Goal: Information Seeking & Learning: Check status

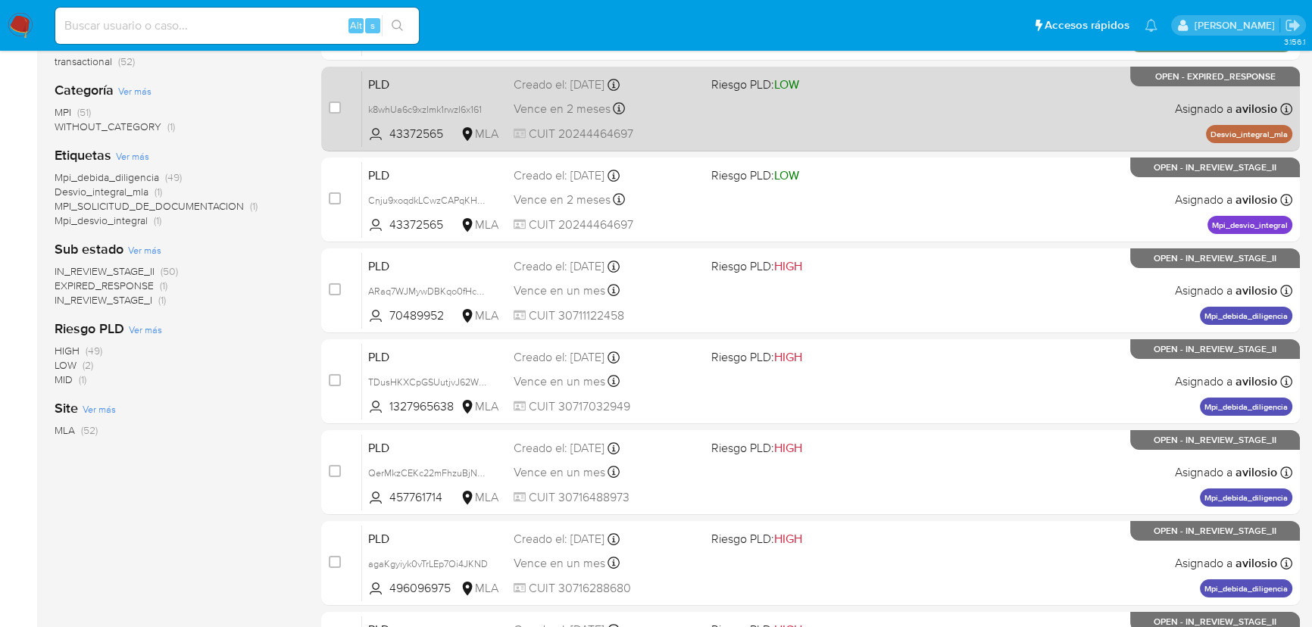
scroll to position [206, 0]
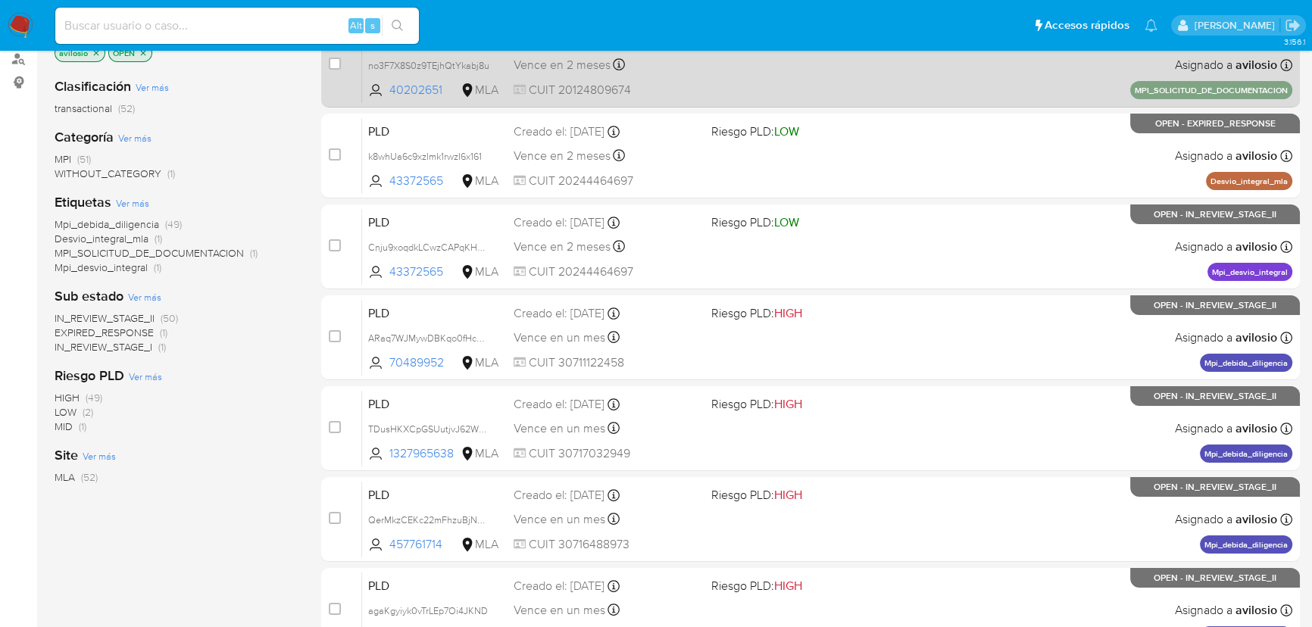
click at [880, 76] on div "PLD no3F7X8S0z9TEjhQtYkabj8u 40202651 MLA Riesgo PLD: MID Creado el: 11/08/2025…" at bounding box center [827, 65] width 930 height 76
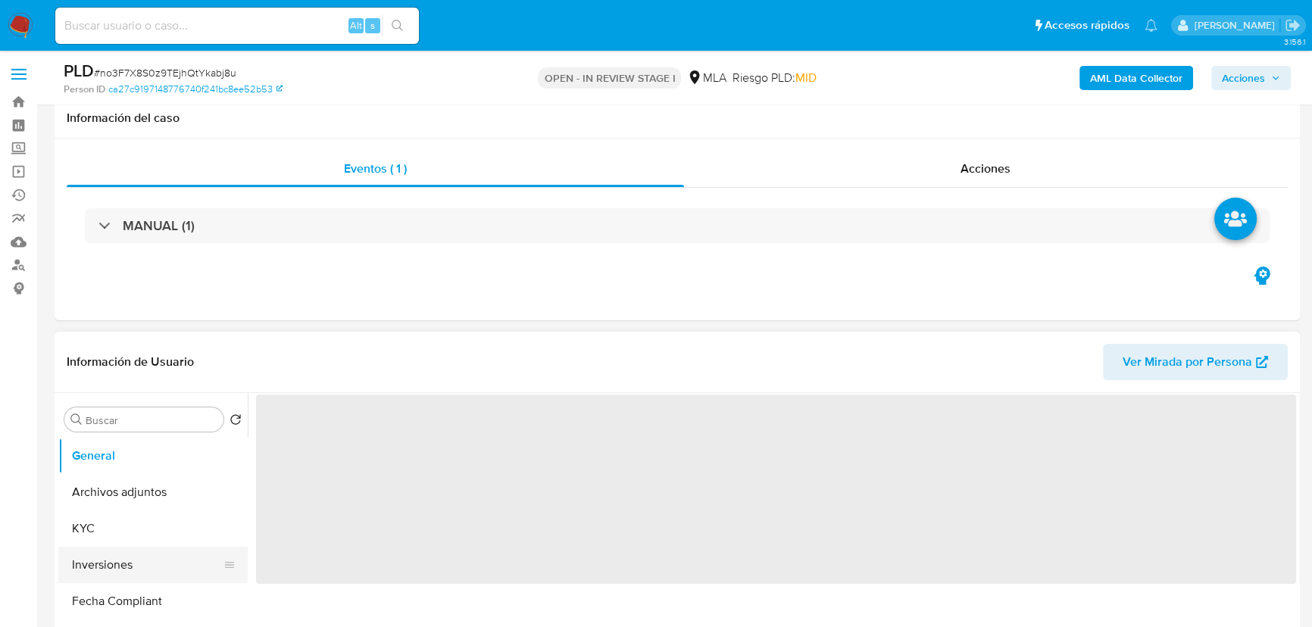
scroll to position [137, 0]
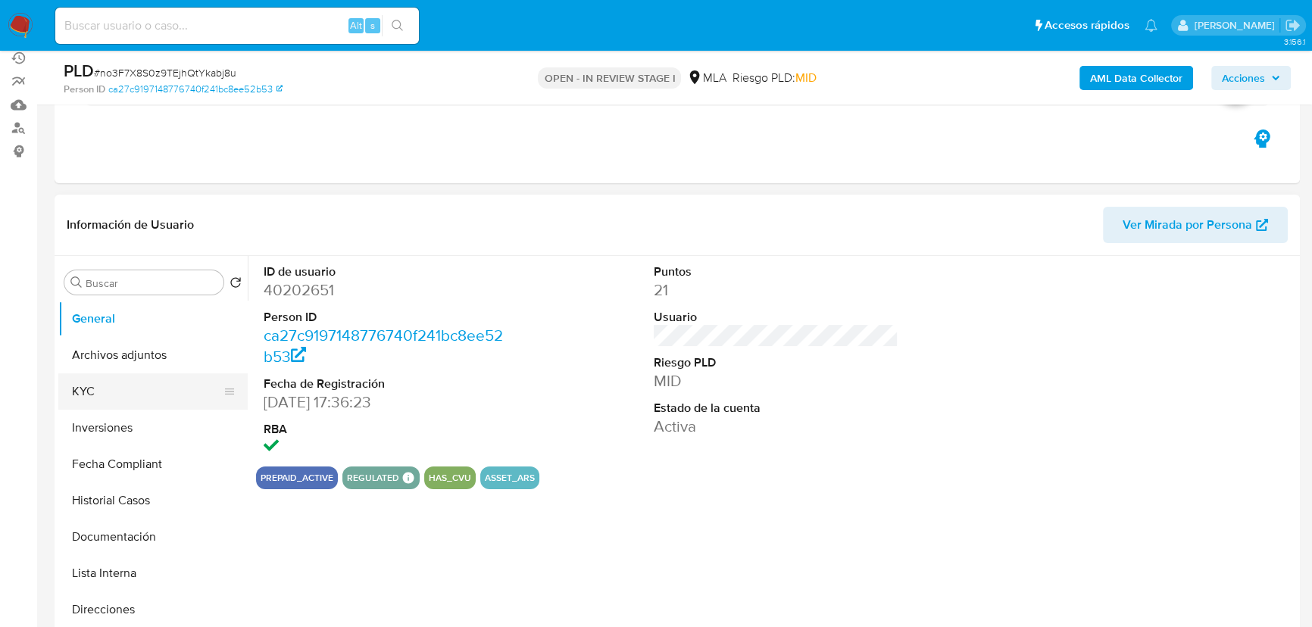
click at [107, 382] on button "KYC" at bounding box center [146, 391] width 177 height 36
select select "10"
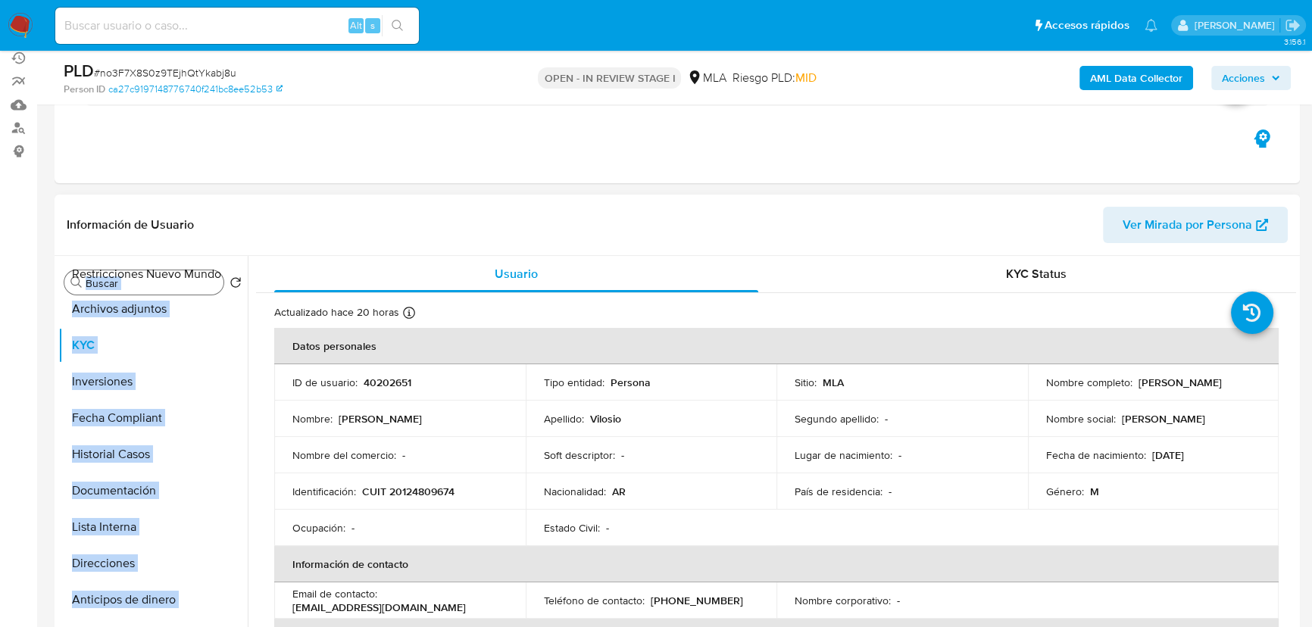
scroll to position [0, 0]
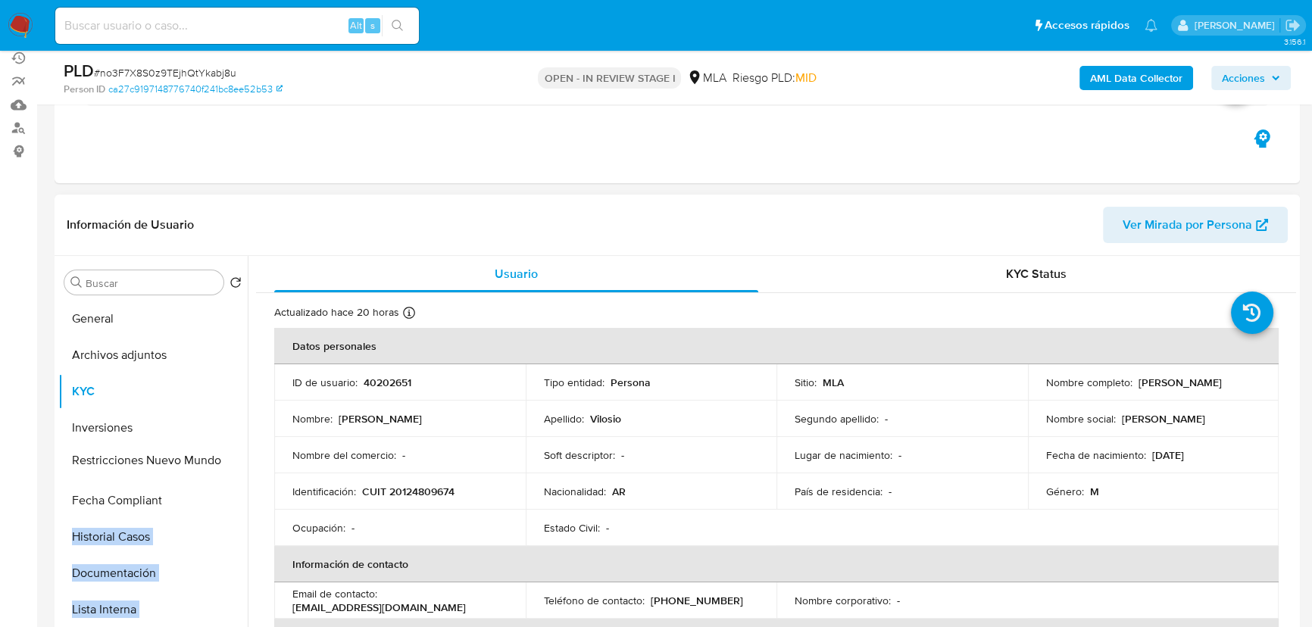
drag, startPoint x: 225, startPoint y: 554, endPoint x: 178, endPoint y: 464, distance: 100.9
click at [178, 464] on ul "General Archivos adjuntos KYC Inversiones Fecha Compliant Historial Casos Docum…" at bounding box center [152, 472] width 189 height 342
click at [162, 463] on button "Restricciones Nuevo Mundo" at bounding box center [146, 464] width 177 height 36
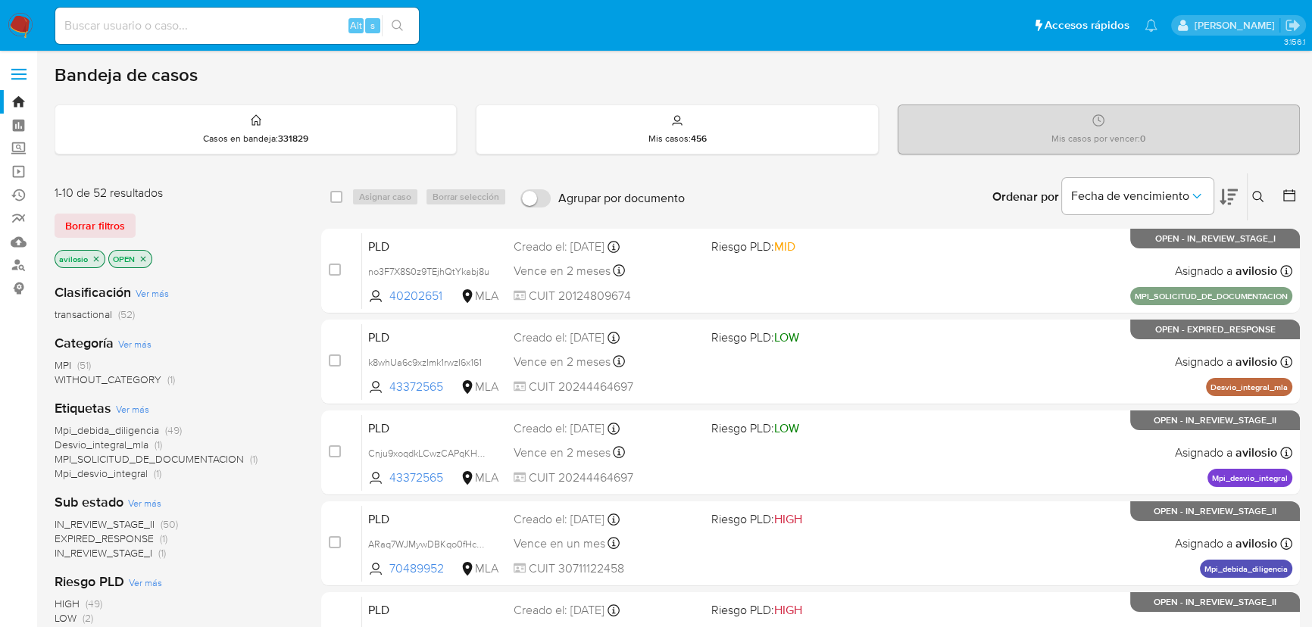
click at [215, 457] on span "MPI_SOLICITUD_DE_DOCUMENTACION" at bounding box center [149, 458] width 189 height 15
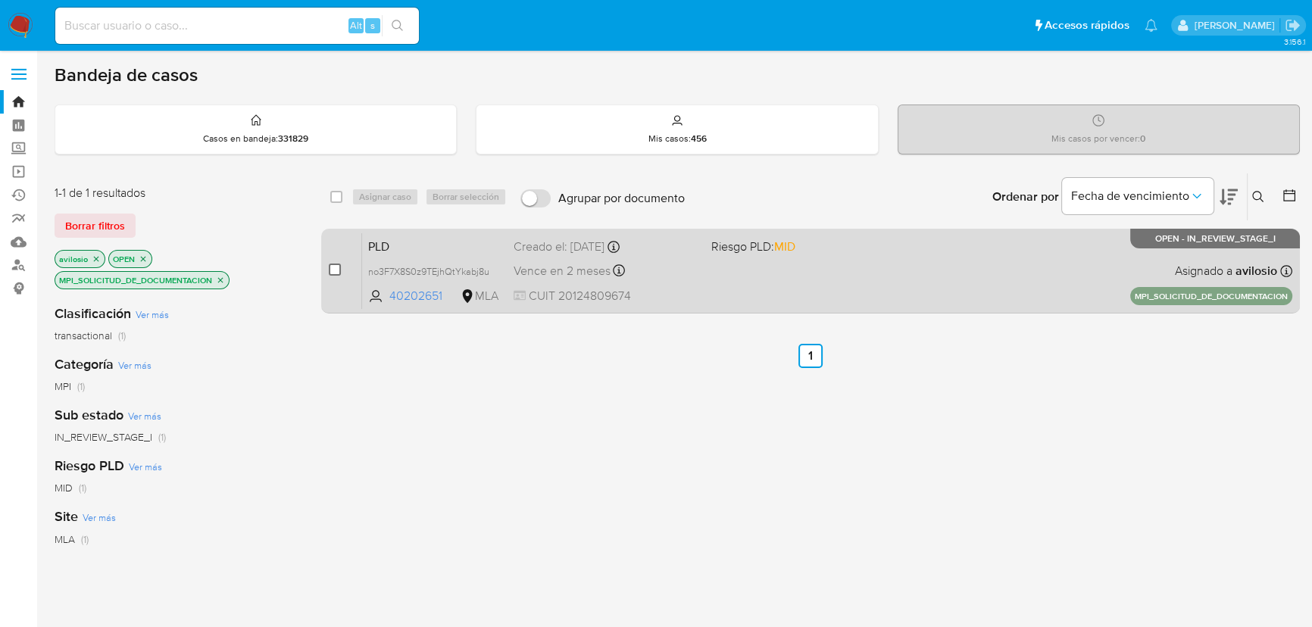
click at [337, 271] on input "checkbox" at bounding box center [335, 270] width 12 height 12
checkbox input "true"
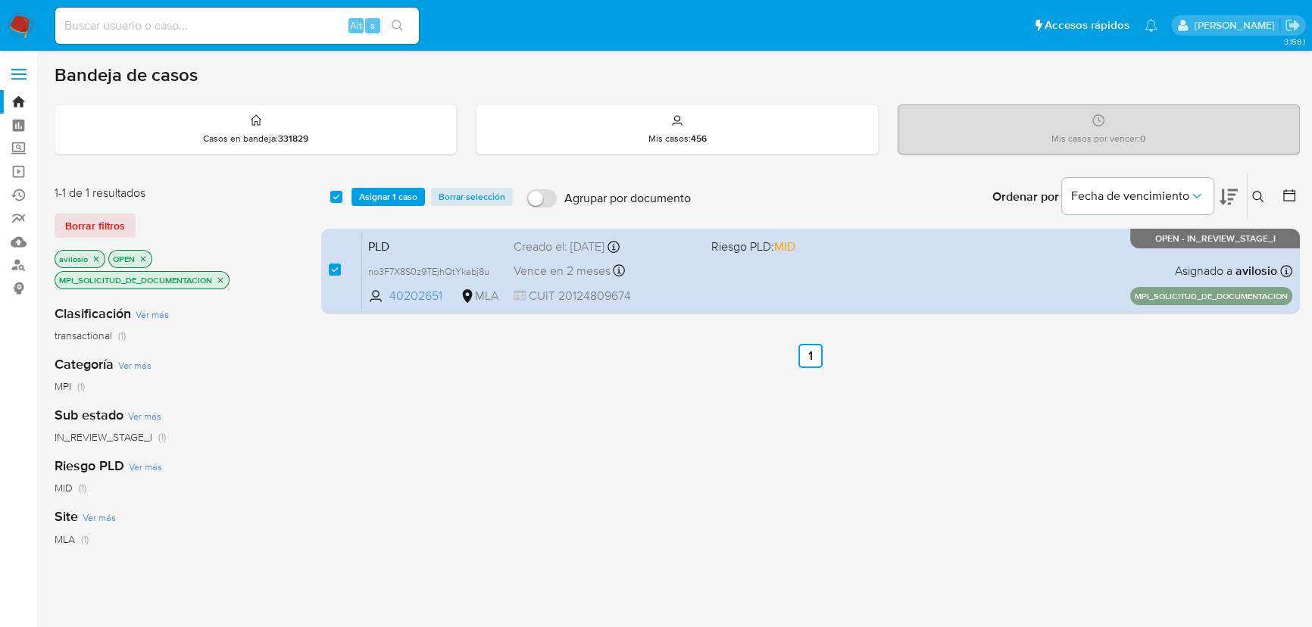
click at [129, 23] on input at bounding box center [237, 26] width 364 height 20
paste input "780817484"
type input "780817484"
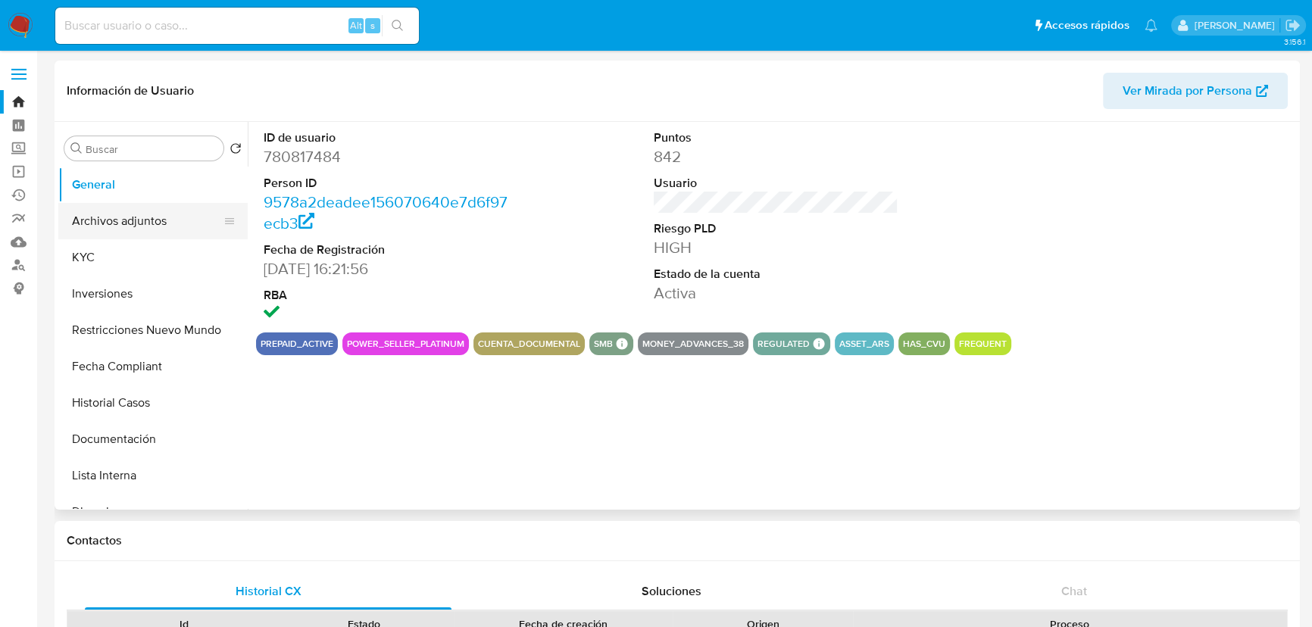
select select "10"
click at [161, 219] on button "Archivos adjuntos" at bounding box center [146, 221] width 177 height 36
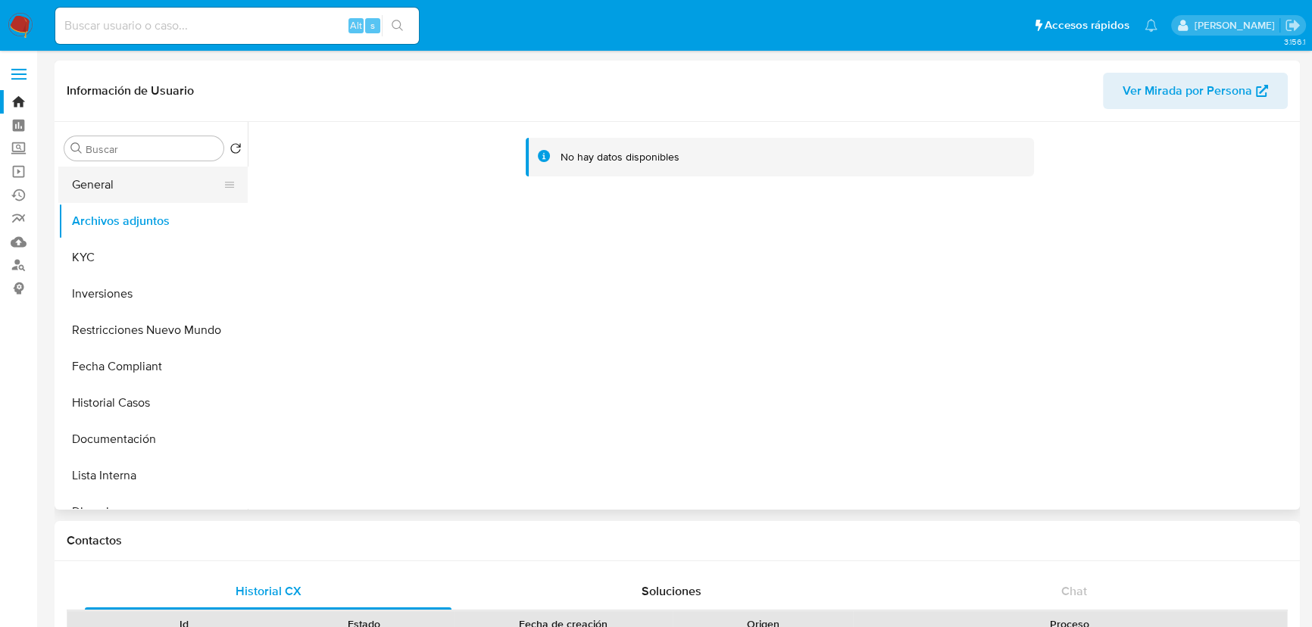
click at [133, 179] on button "General" at bounding box center [146, 185] width 177 height 36
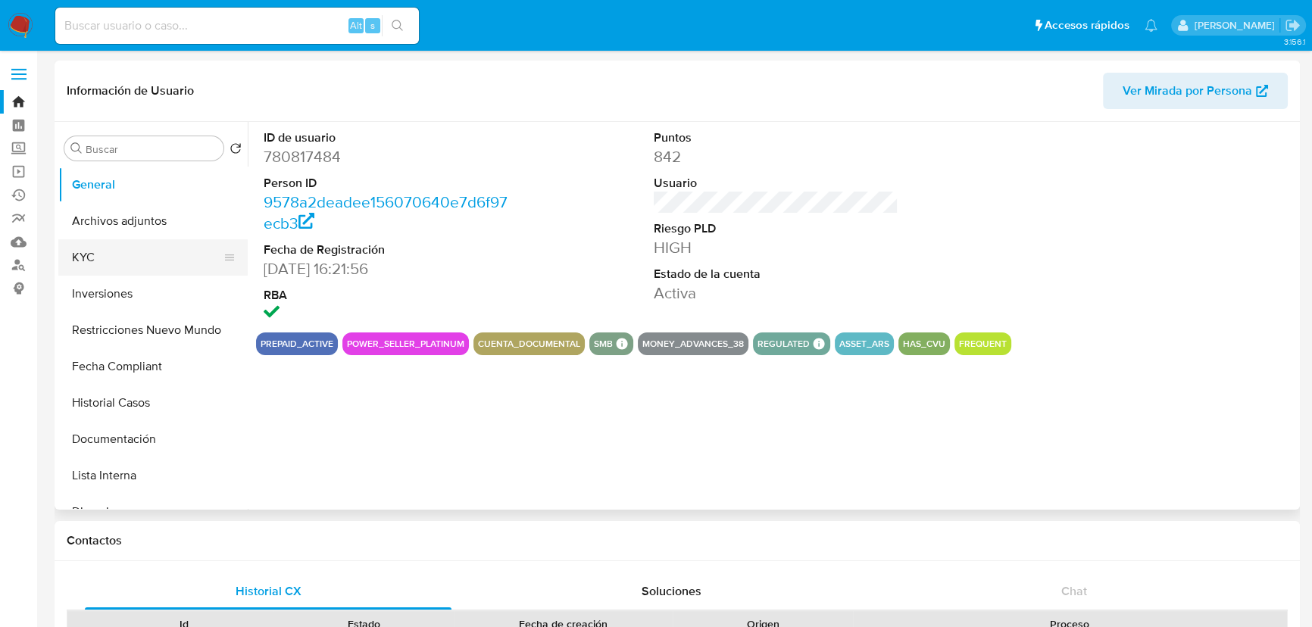
click at [130, 254] on button "KYC" at bounding box center [146, 257] width 177 height 36
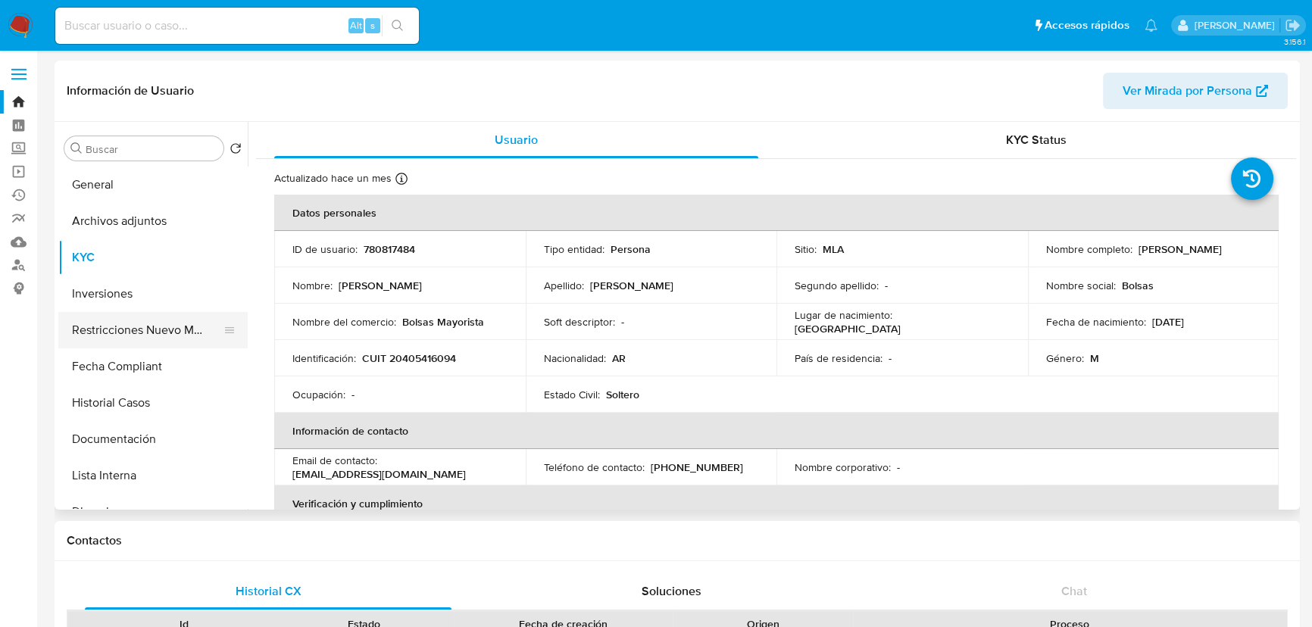
click at [154, 334] on button "Restricciones Nuevo Mundo" at bounding box center [146, 330] width 177 height 36
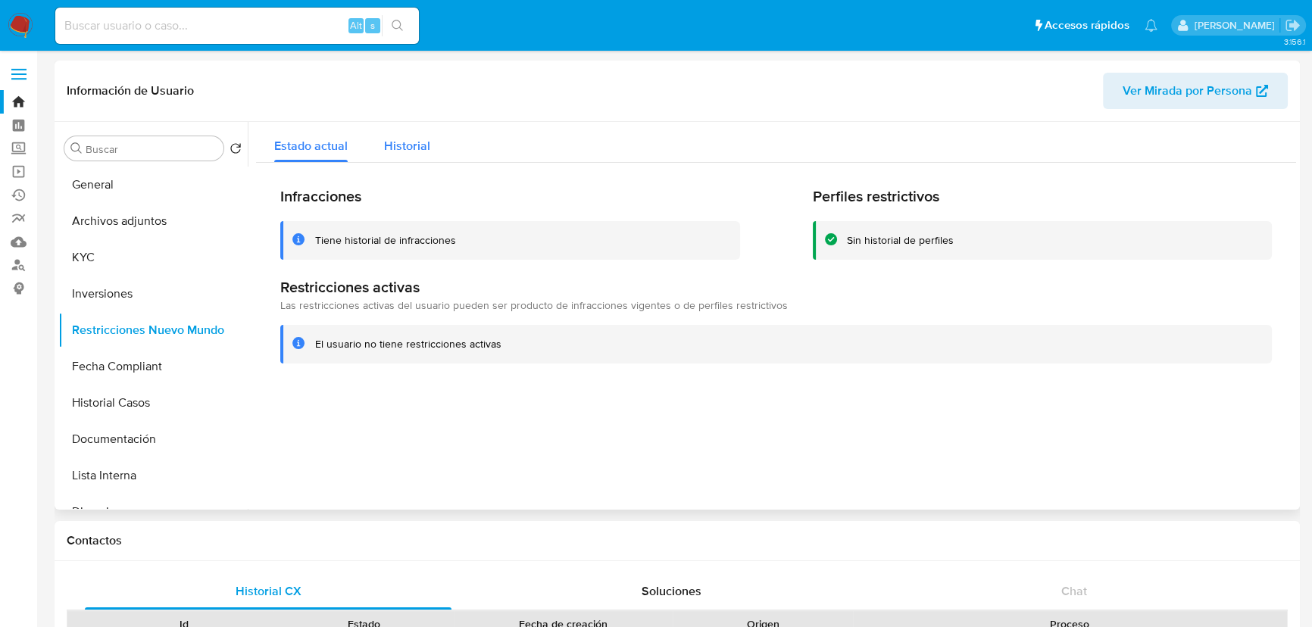
click at [425, 151] on span "Historial" at bounding box center [407, 145] width 46 height 17
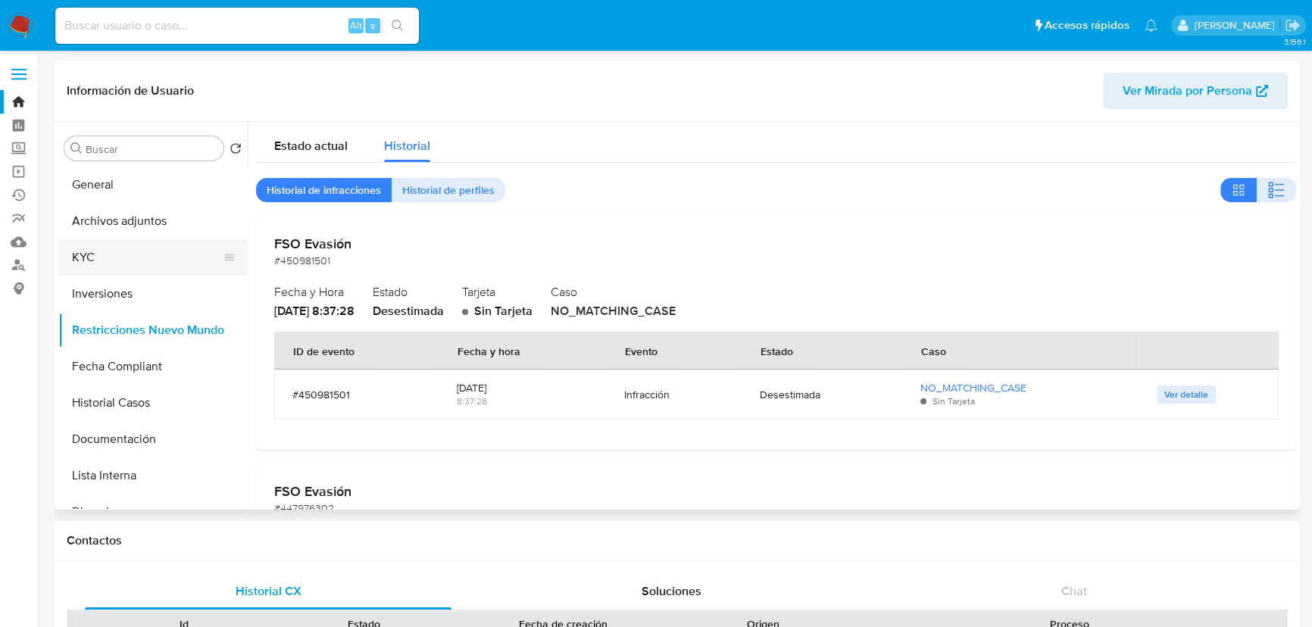
click at [111, 266] on button "KYC" at bounding box center [146, 257] width 177 height 36
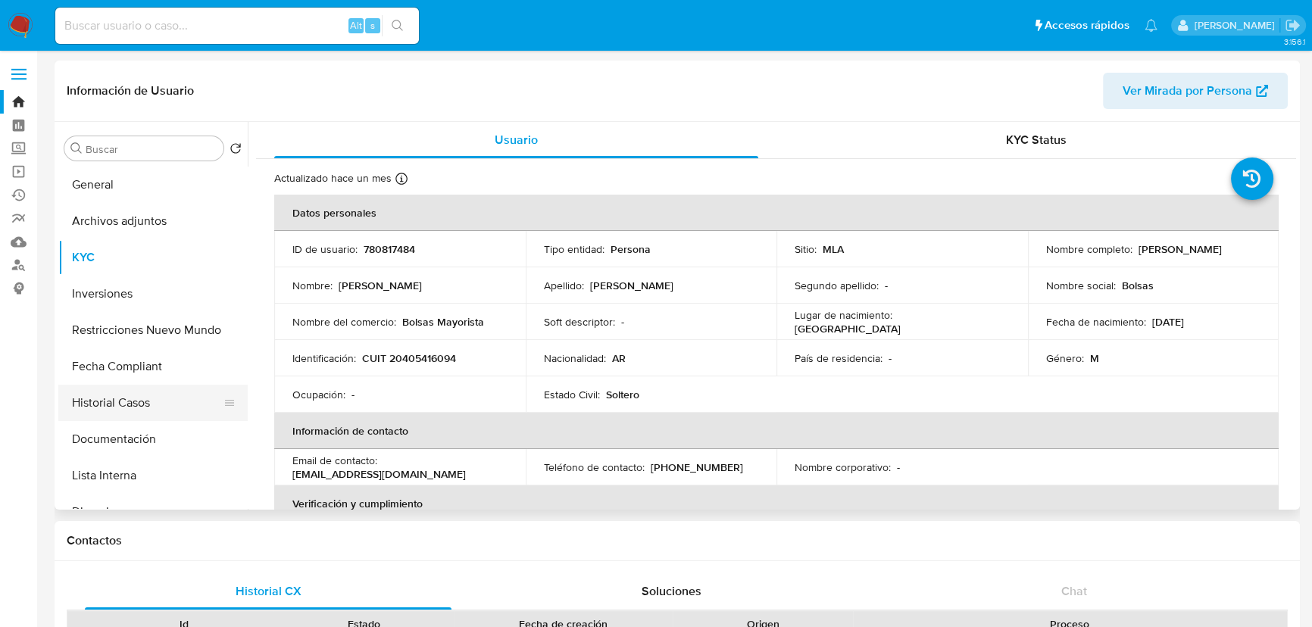
click at [118, 403] on button "Historial Casos" at bounding box center [146, 403] width 177 height 36
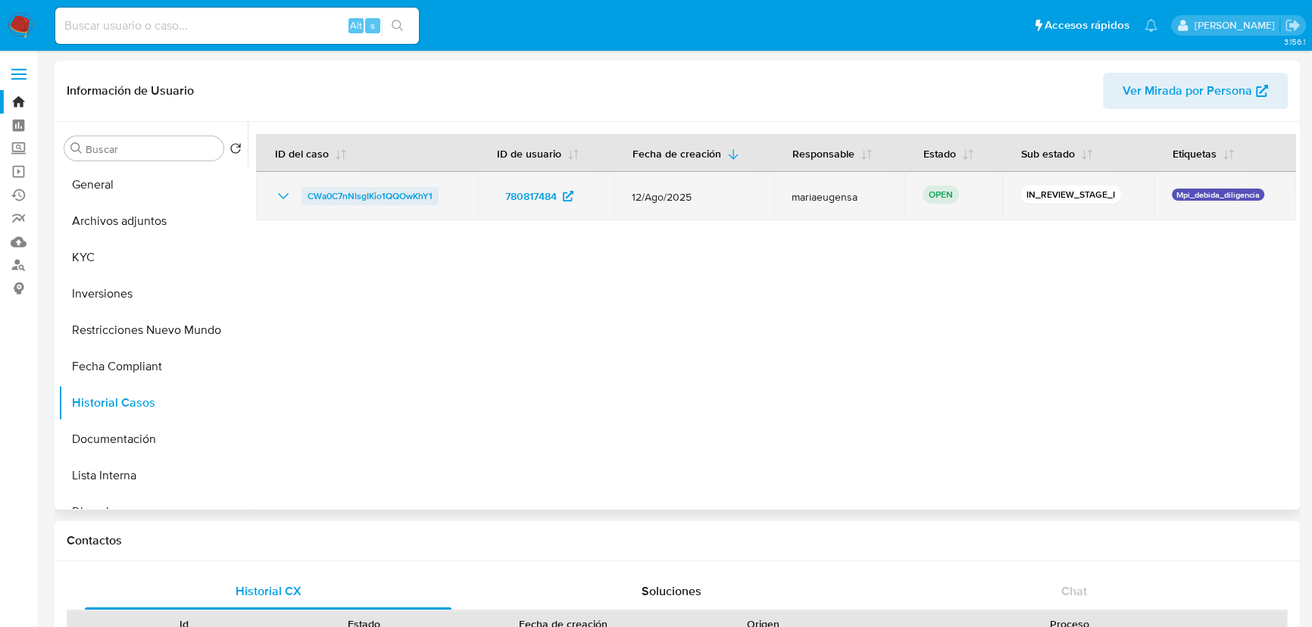
click at [58, 385] on button "Historial Casos" at bounding box center [152, 403] width 189 height 36
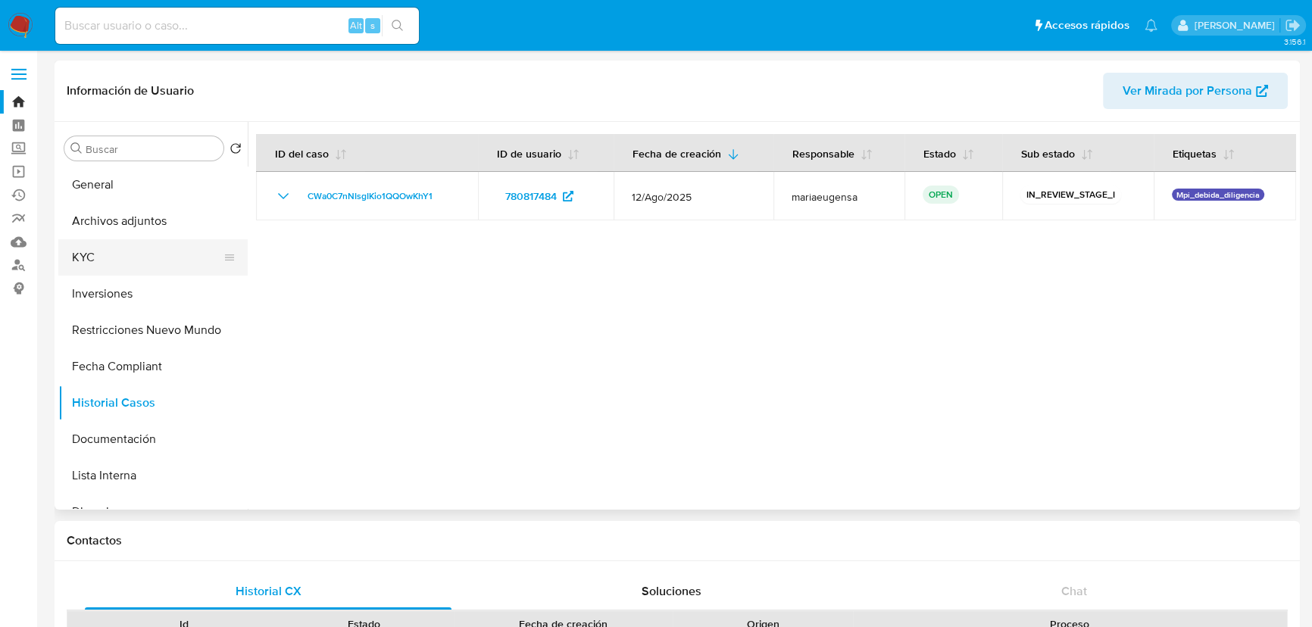
click at [94, 266] on button "KYC" at bounding box center [146, 257] width 177 height 36
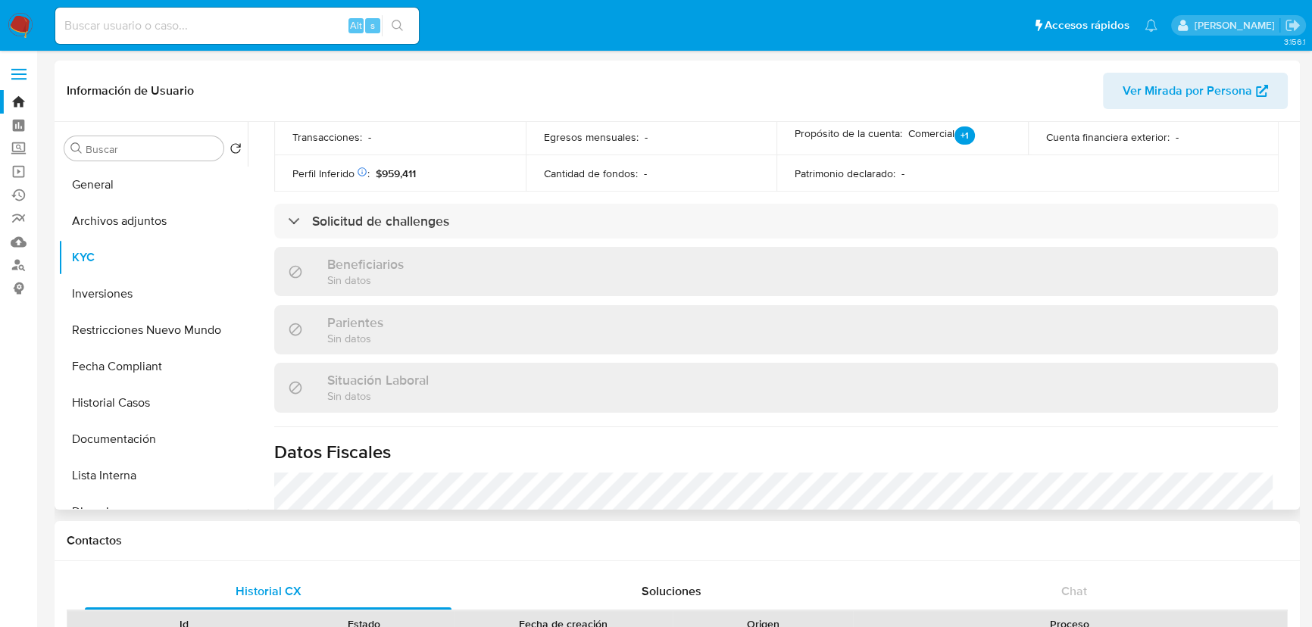
scroll to position [551, 0]
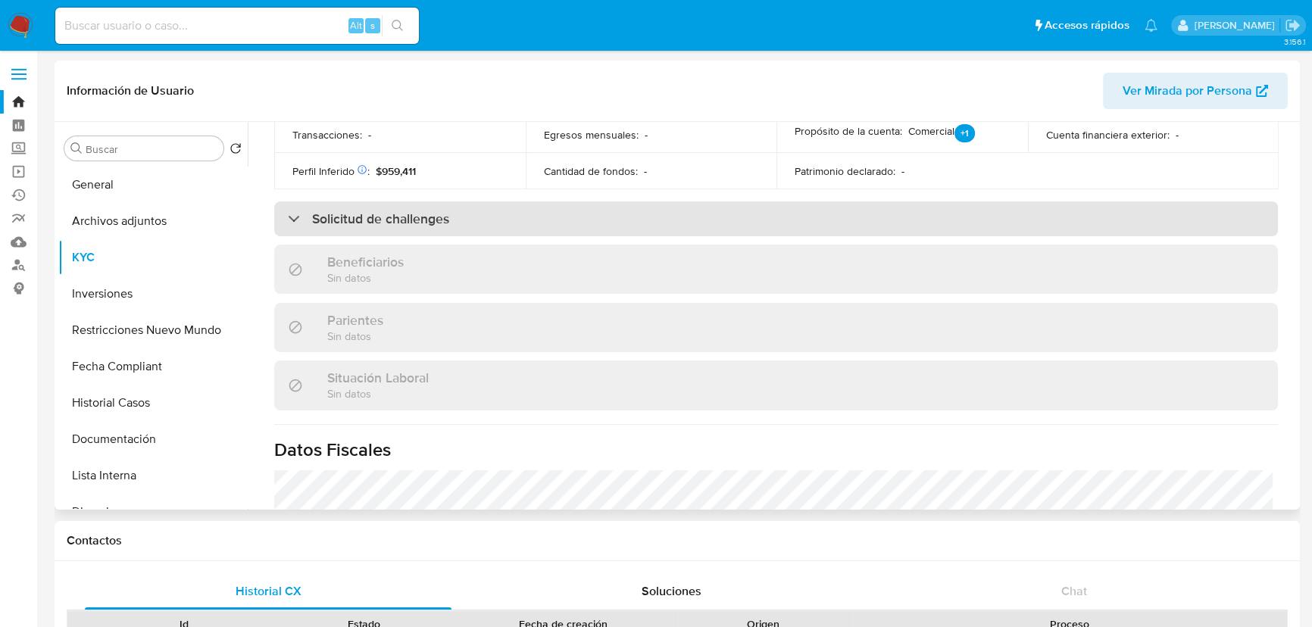
click at [401, 228] on div "Solicitud de challenges" at bounding box center [775, 218] width 1003 height 35
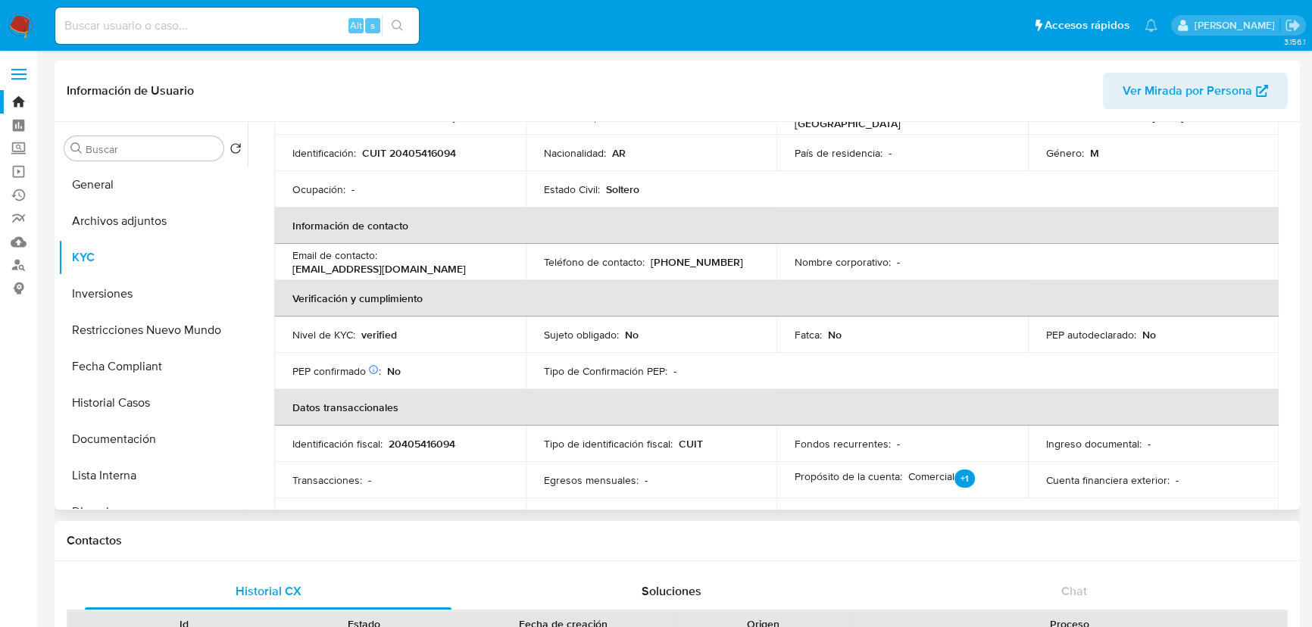
scroll to position [0, 0]
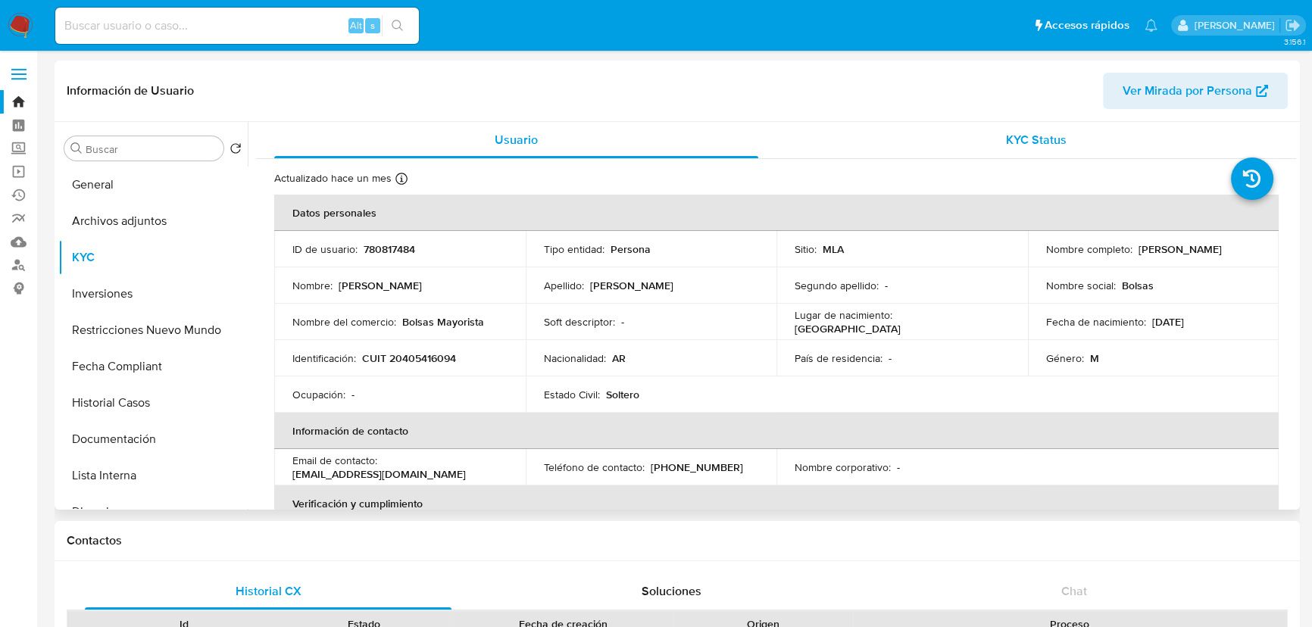
click at [1025, 152] on div "KYC Status" at bounding box center [1036, 140] width 484 height 36
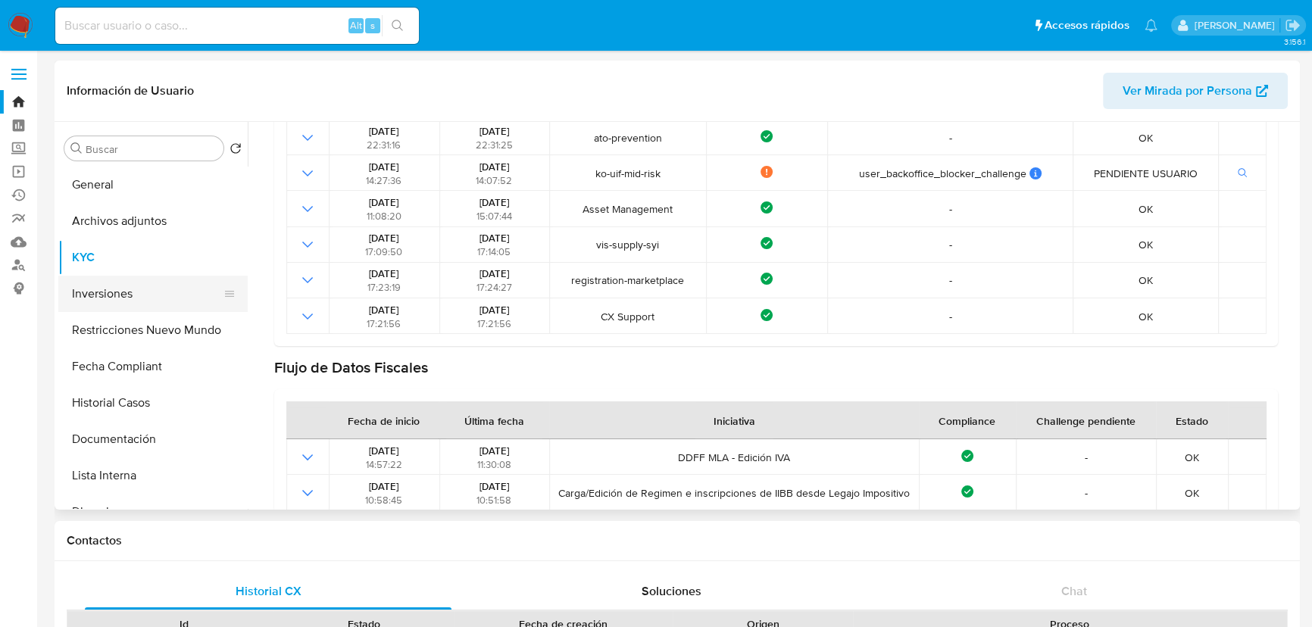
scroll to position [137, 0]
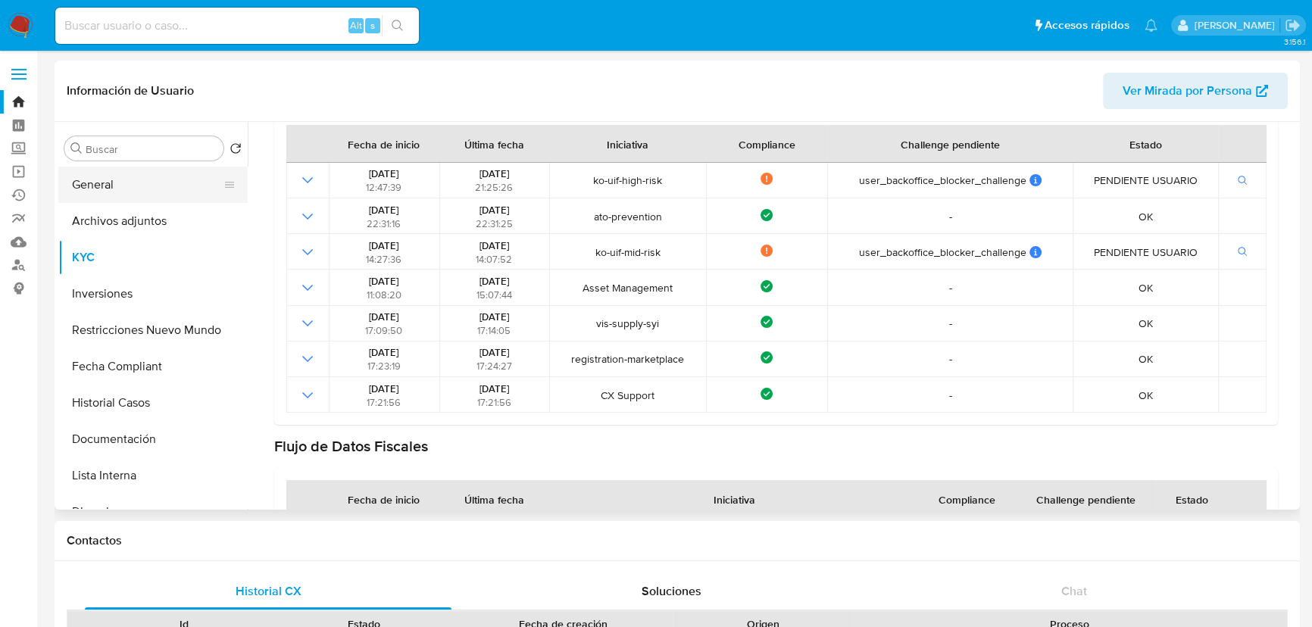
click at [107, 167] on button "General" at bounding box center [146, 185] width 177 height 36
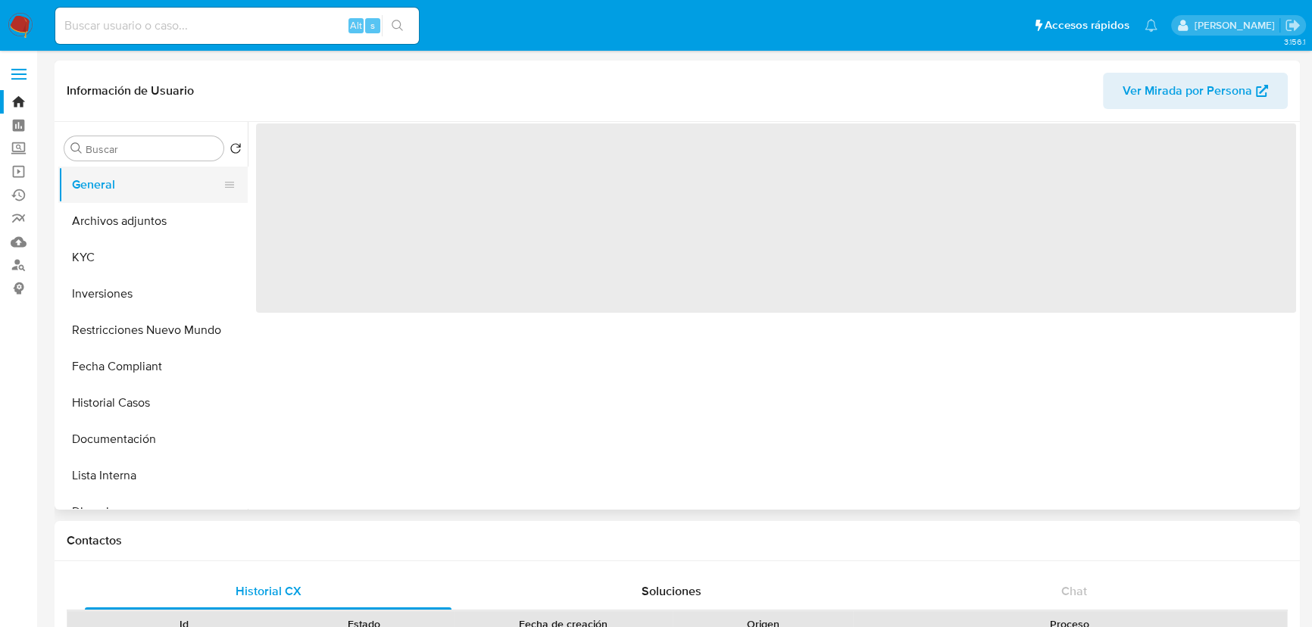
scroll to position [0, 0]
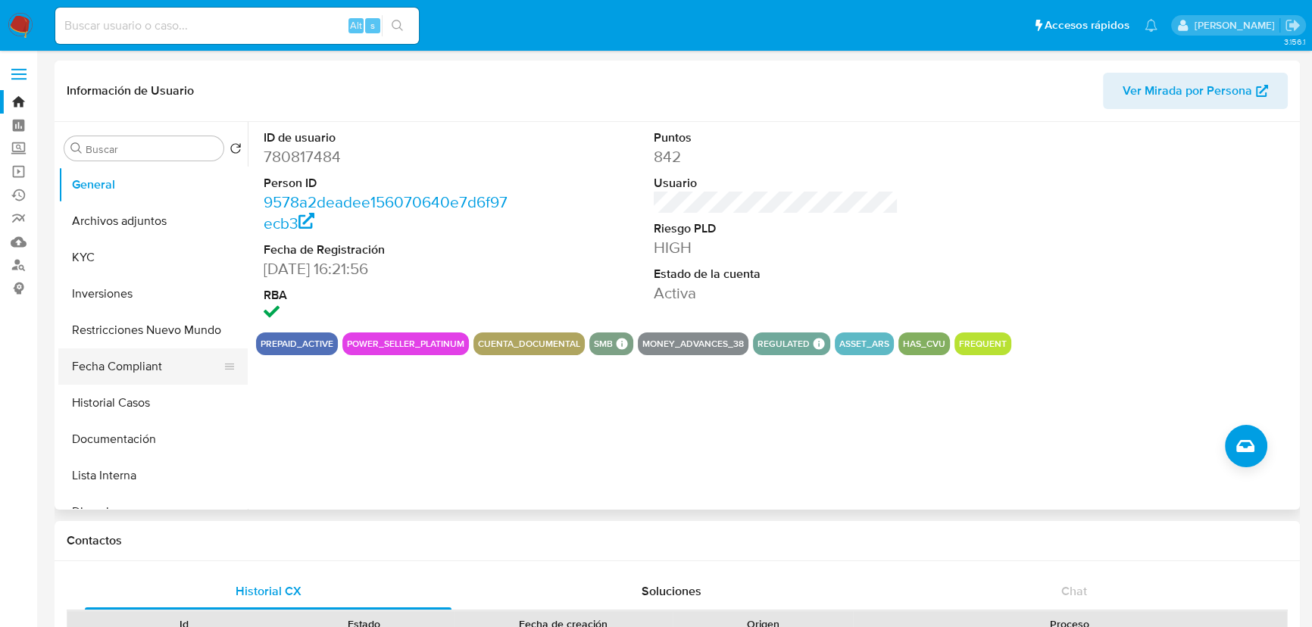
click at [130, 372] on button "Fecha Compliant" at bounding box center [146, 366] width 177 height 36
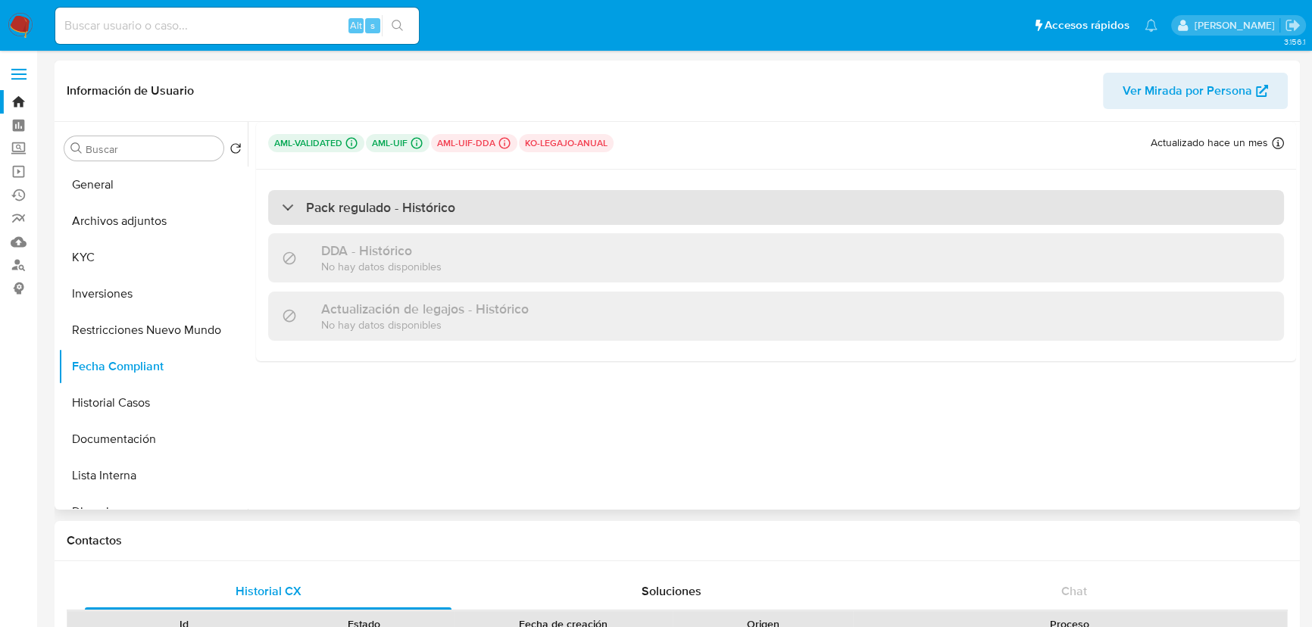
click at [502, 195] on div "Pack regulado - Histórico" at bounding box center [776, 207] width 1016 height 35
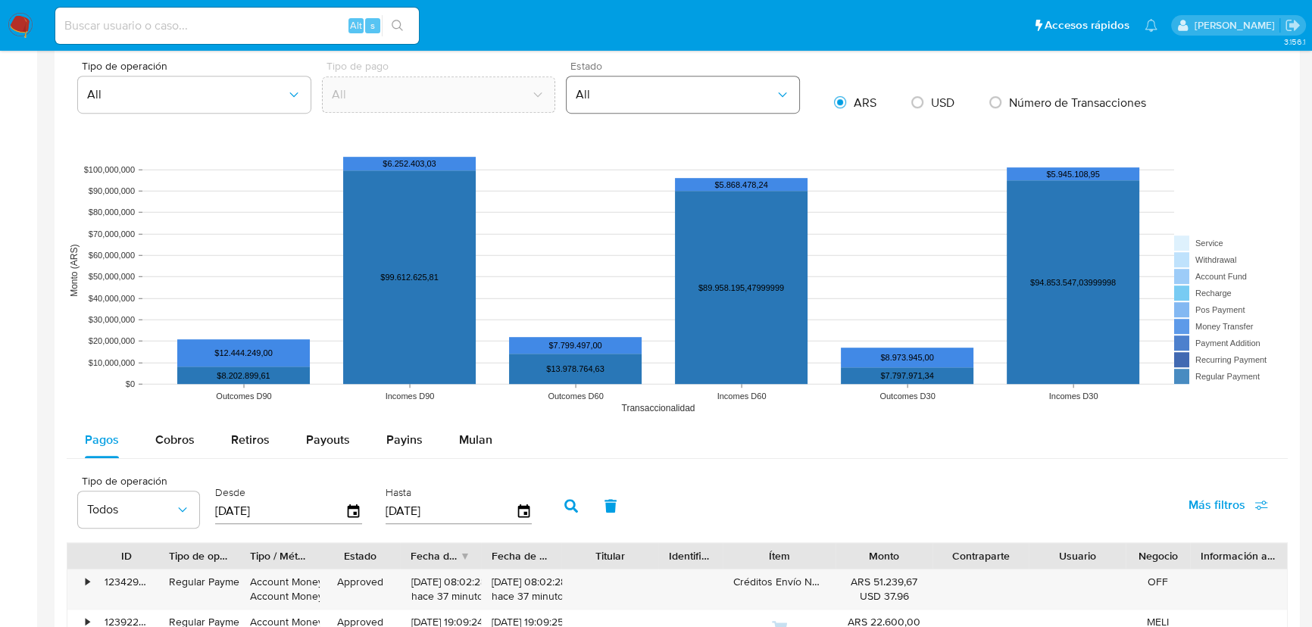
scroll to position [881, 0]
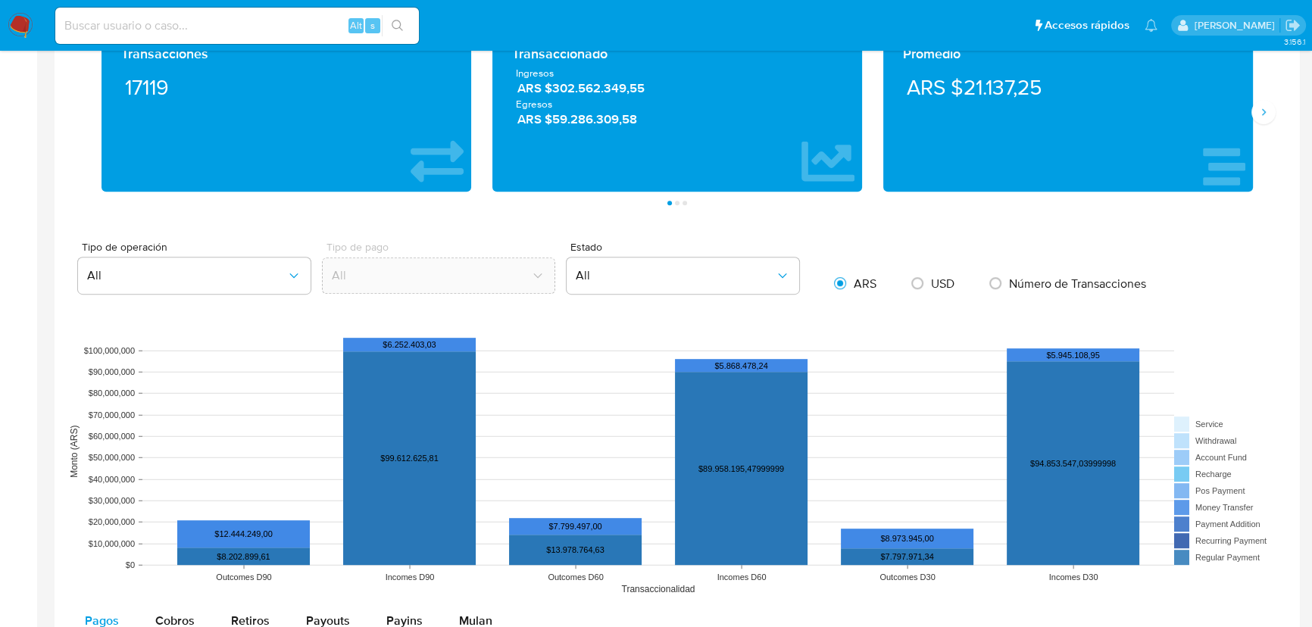
click at [135, 23] on input at bounding box center [237, 26] width 364 height 20
paste input "1690059543"
type input "1690059543"
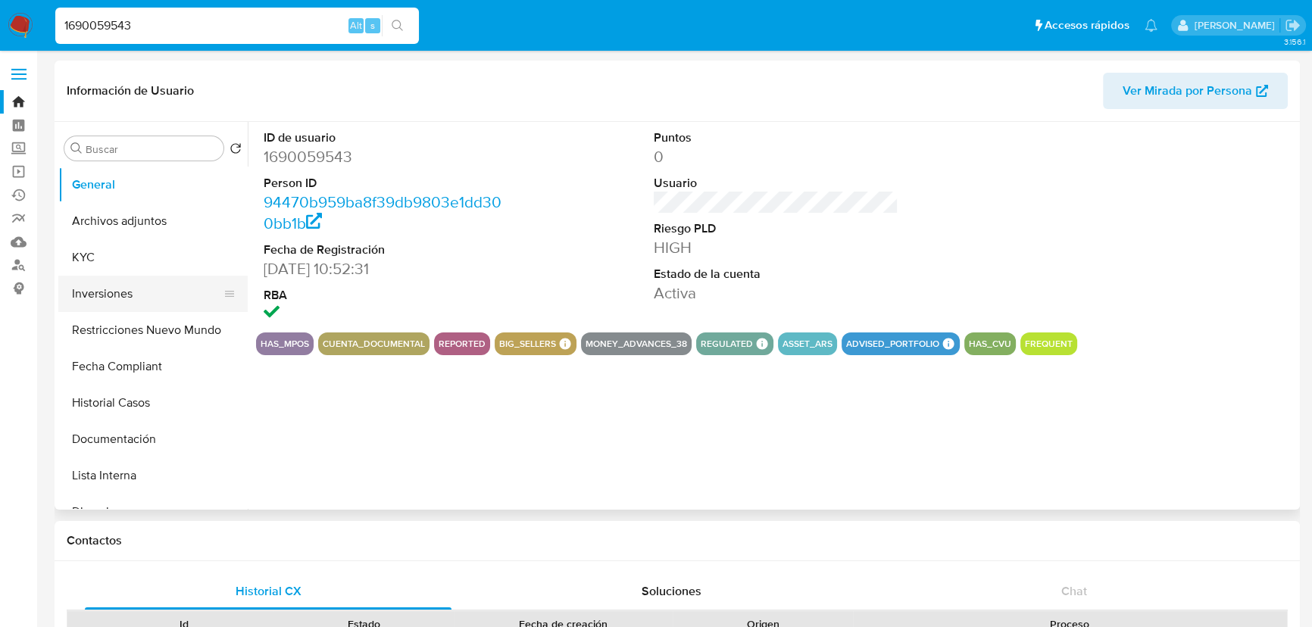
select select "10"
click at [173, 329] on button "Restricciones Nuevo Mundo" at bounding box center [146, 330] width 177 height 36
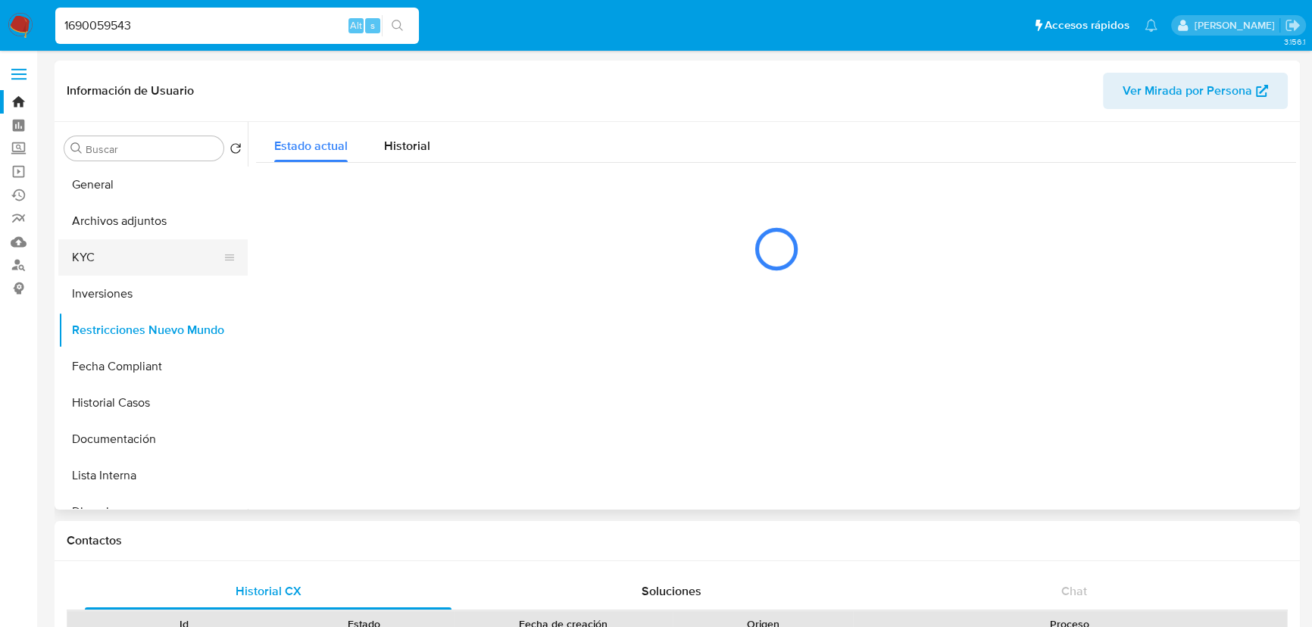
click at [114, 254] on button "KYC" at bounding box center [146, 257] width 177 height 36
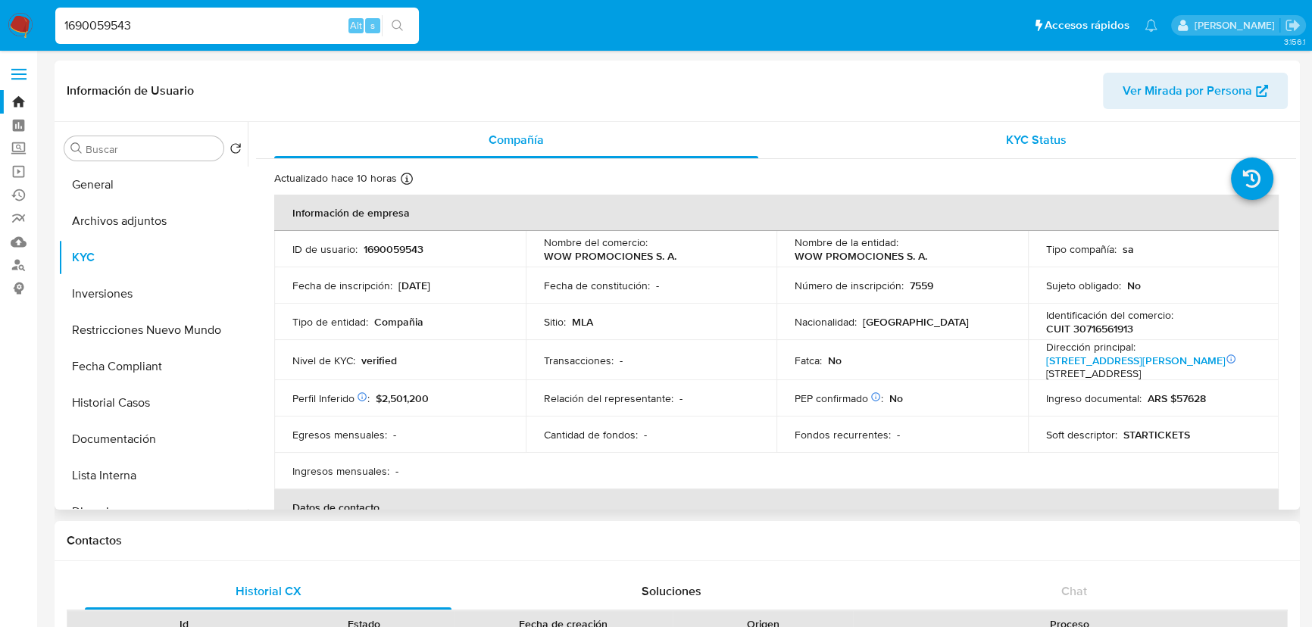
click at [1013, 136] on span "KYC Status" at bounding box center [1036, 139] width 61 height 17
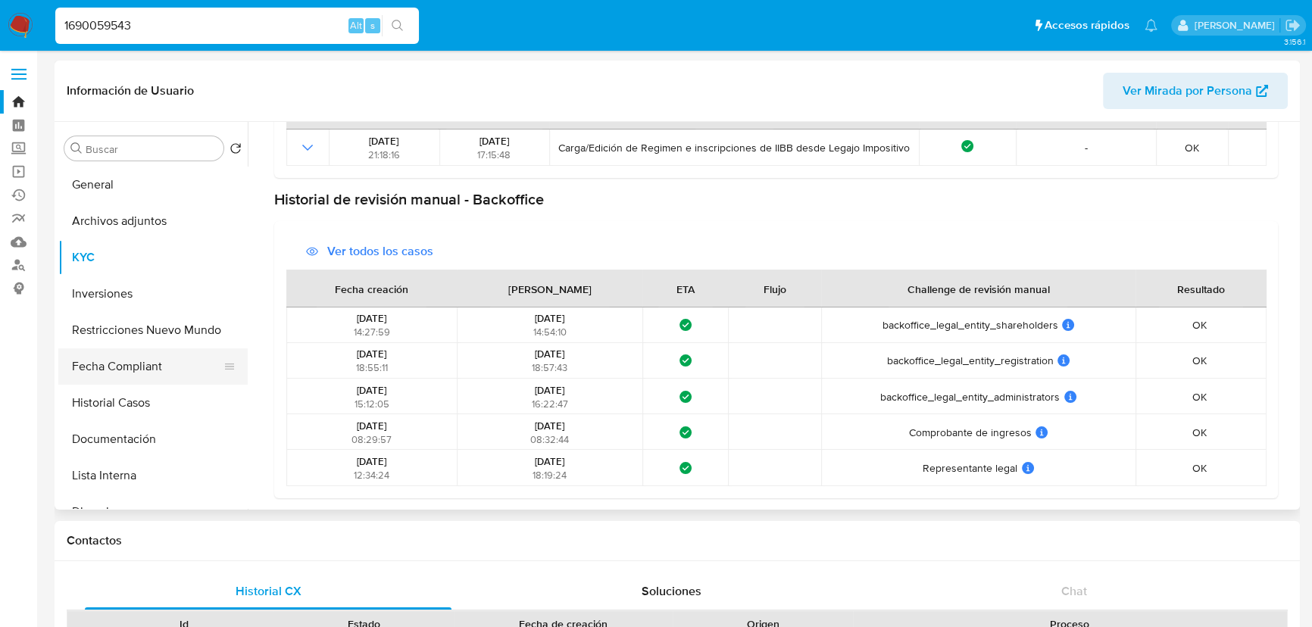
click at [136, 370] on button "Fecha Compliant" at bounding box center [146, 366] width 177 height 36
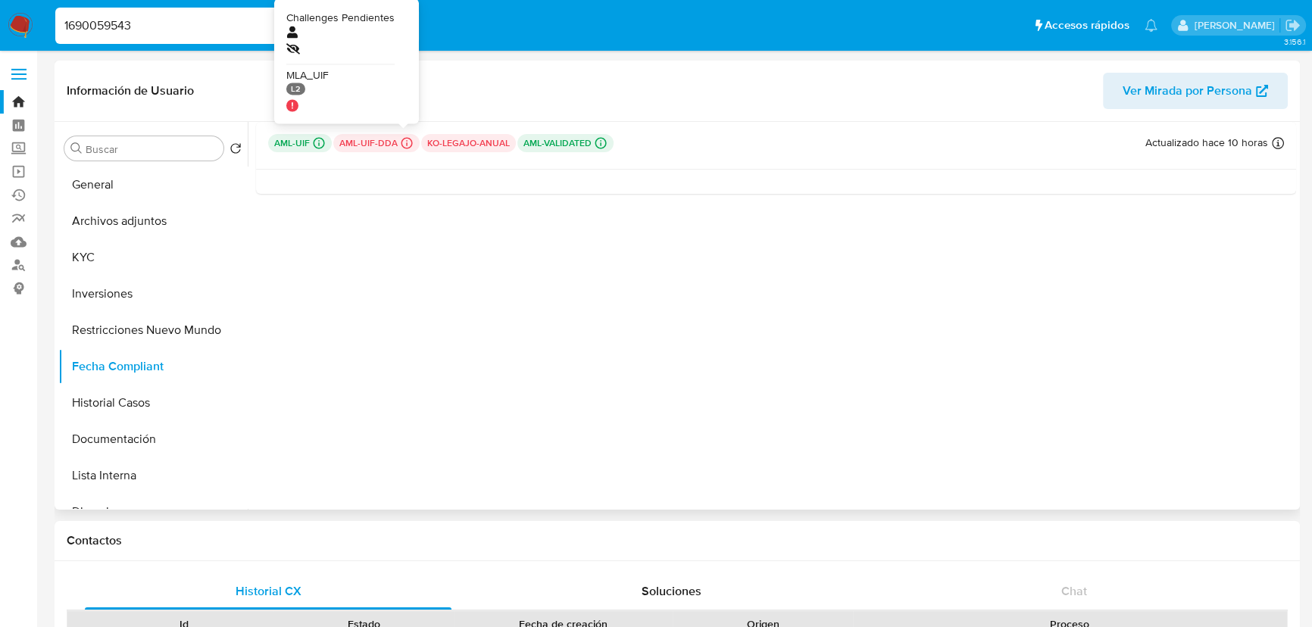
click at [409, 139] on icon at bounding box center [406, 143] width 11 height 11
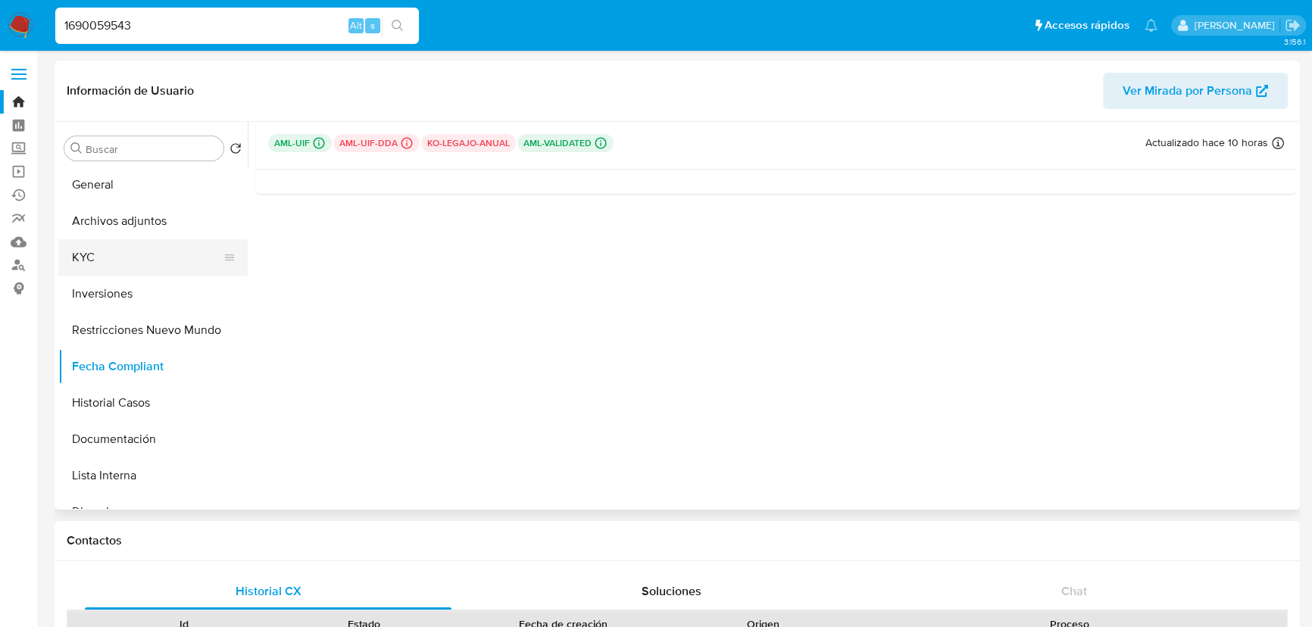
click at [161, 260] on button "KYC" at bounding box center [146, 257] width 177 height 36
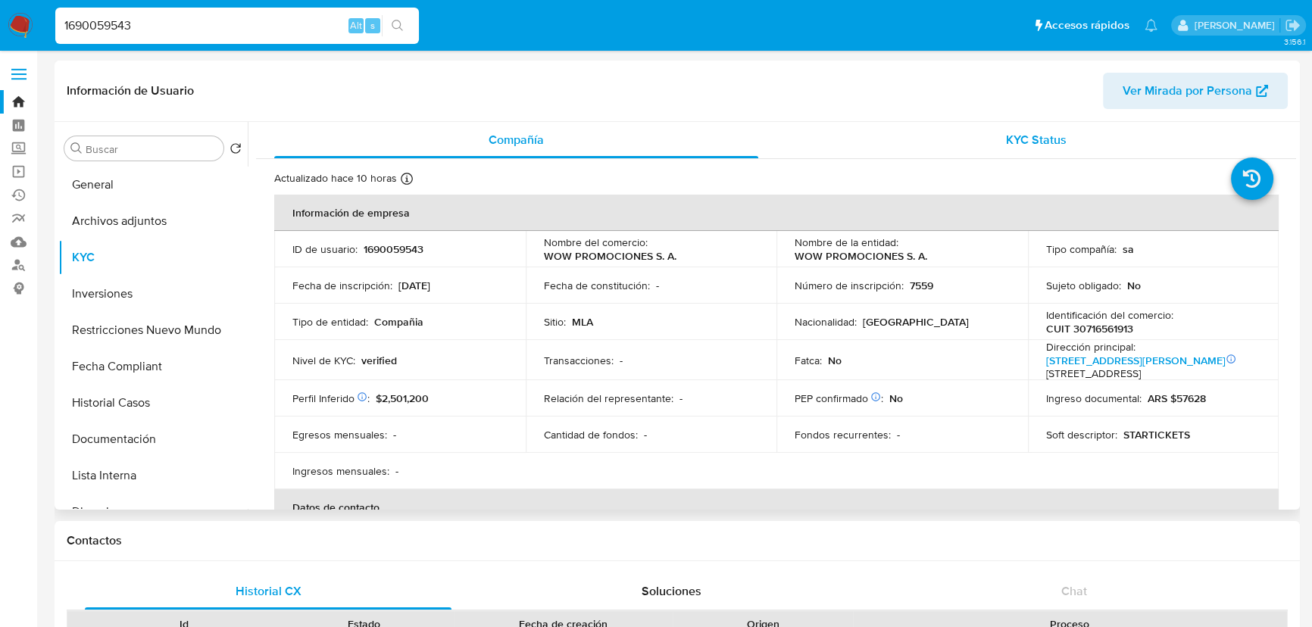
click at [932, 142] on div "KYC Status" at bounding box center [1036, 140] width 484 height 36
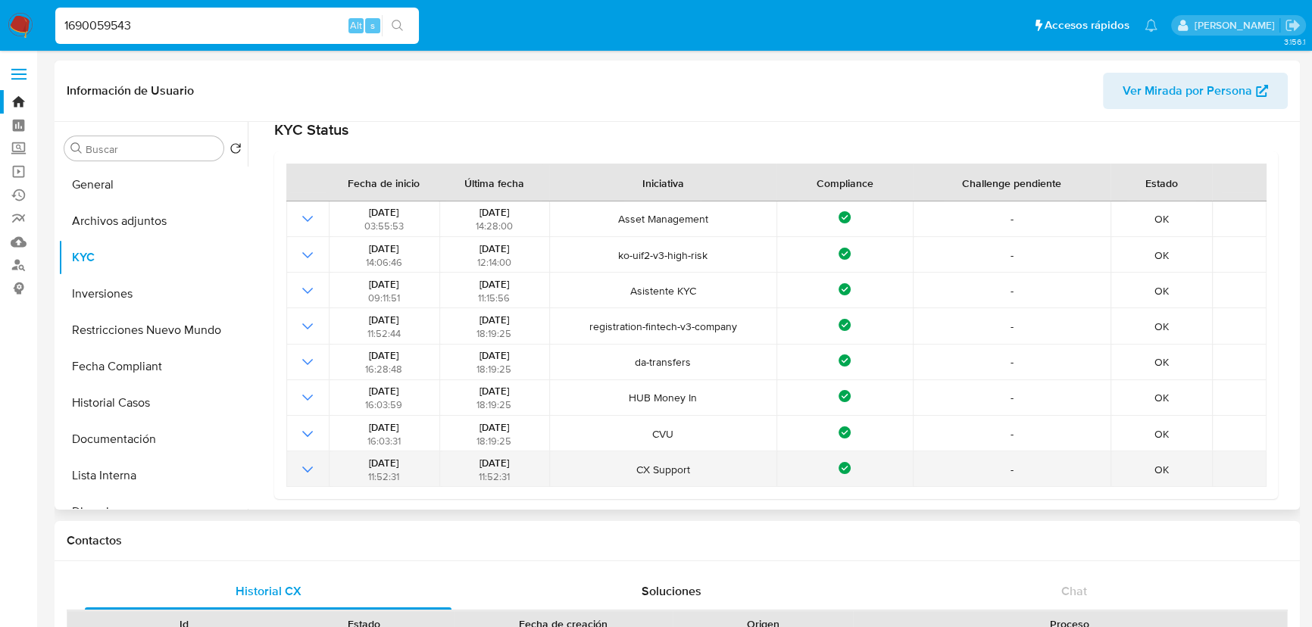
scroll to position [68, 0]
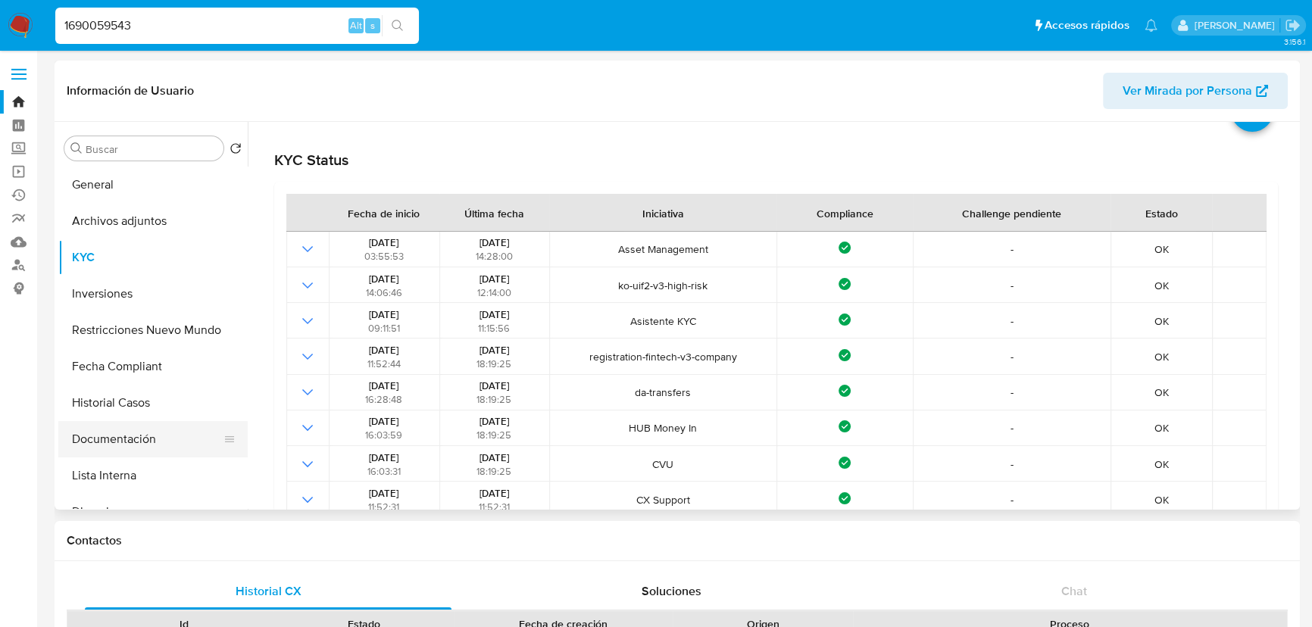
click at [124, 434] on button "Documentación" at bounding box center [146, 439] width 177 height 36
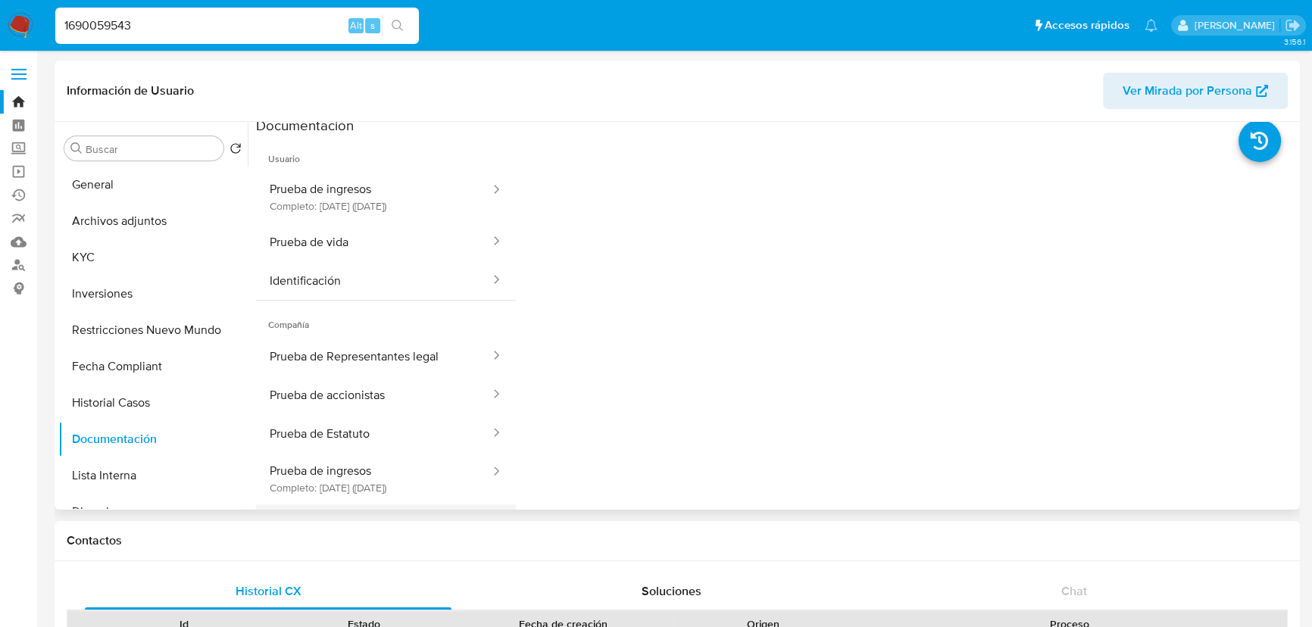
scroll to position [0, 0]
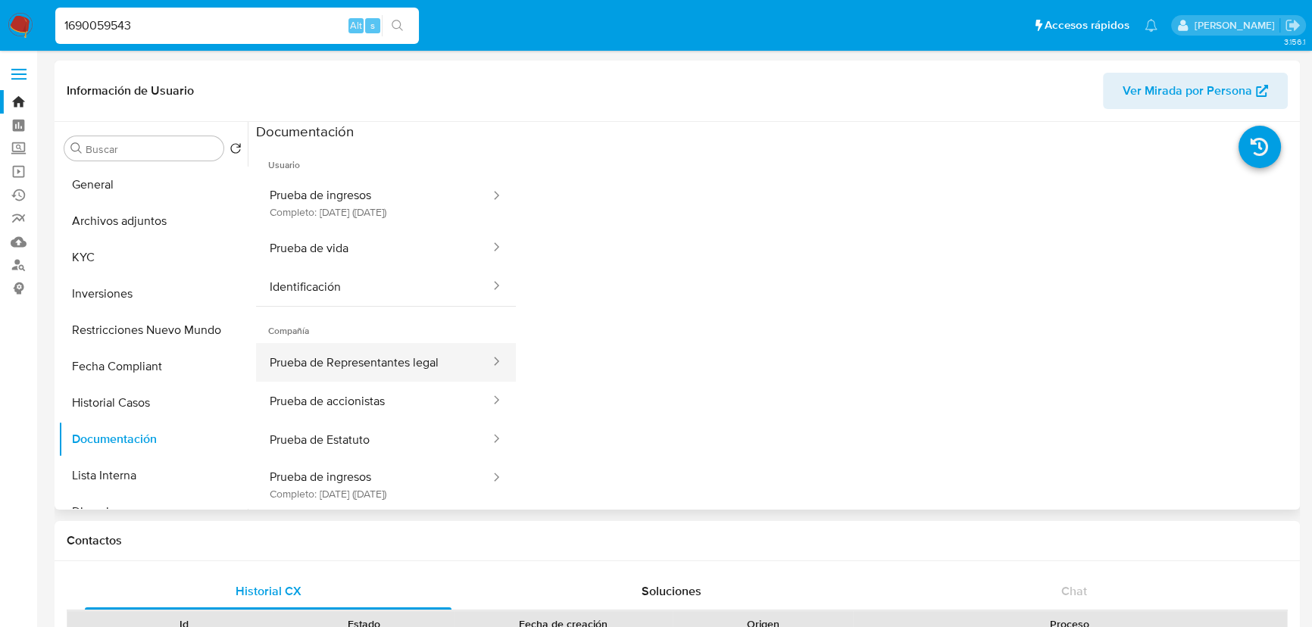
click at [445, 366] on button "Prueba de Representantes legal" at bounding box center [374, 362] width 236 height 39
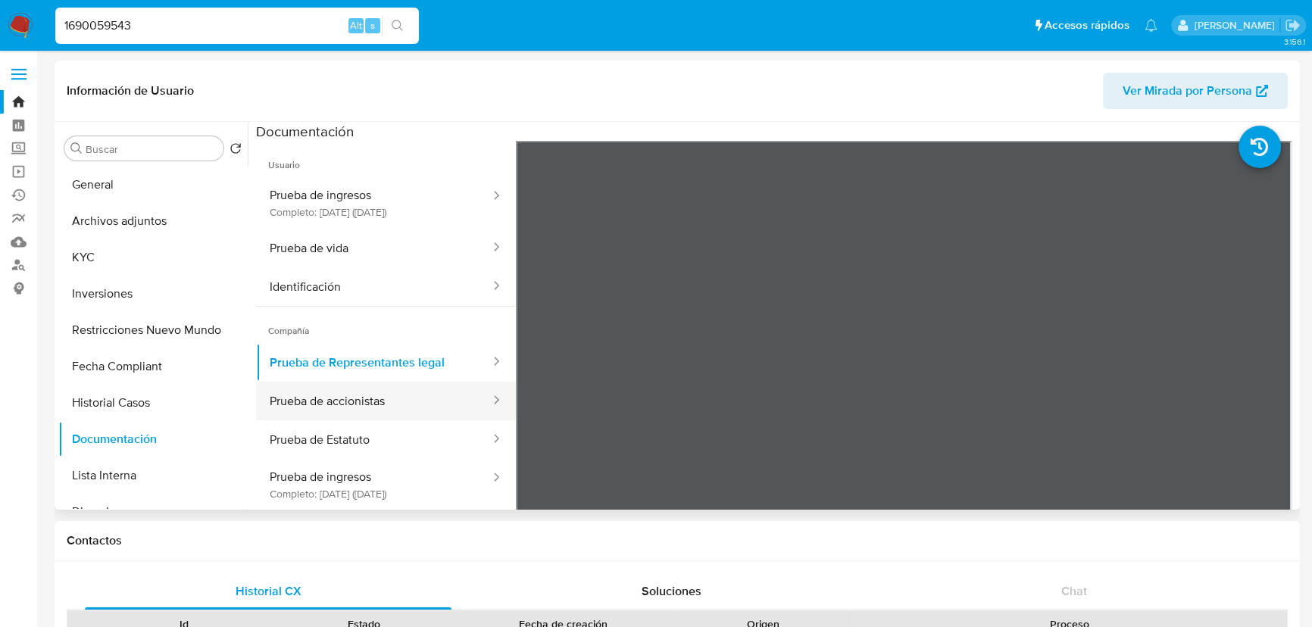
click at [412, 395] on button "Prueba de accionistas" at bounding box center [374, 401] width 236 height 39
click at [445, 409] on button "Prueba de accionistas" at bounding box center [374, 401] width 236 height 39
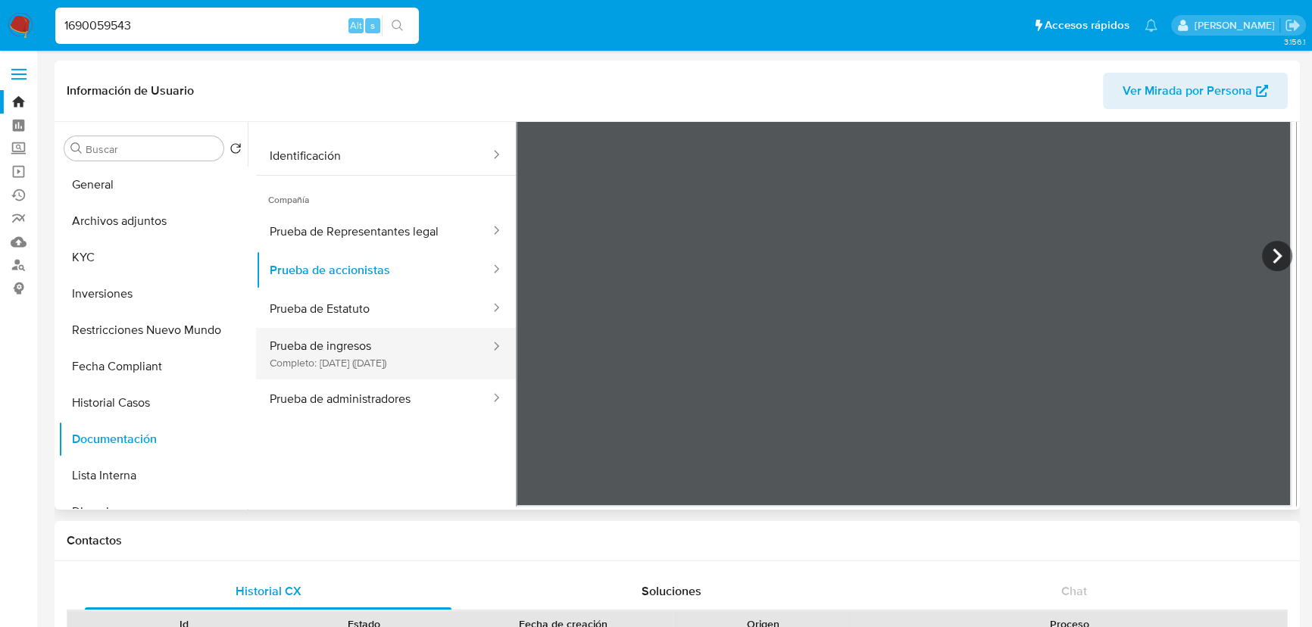
scroll to position [132, 0]
click at [1275, 257] on icon at bounding box center [1277, 255] width 30 height 30
click at [540, 247] on icon at bounding box center [535, 255] width 30 height 30
click at [382, 299] on button "Prueba de Estatuto" at bounding box center [374, 308] width 236 height 39
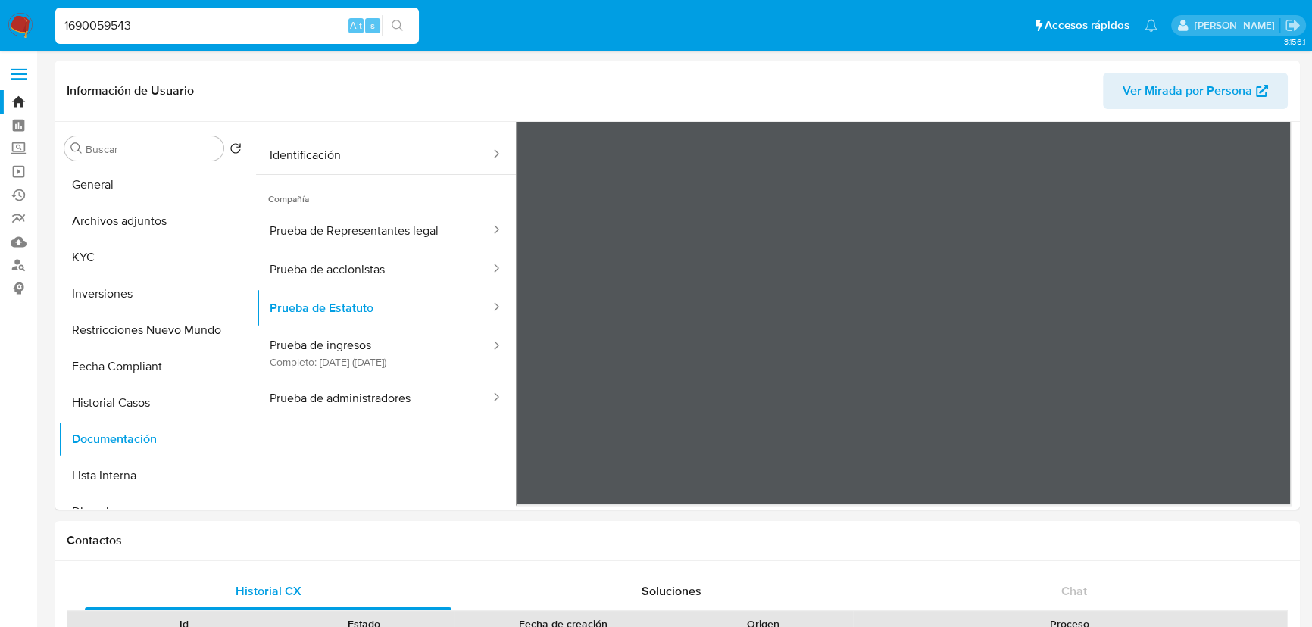
scroll to position [131, 0]
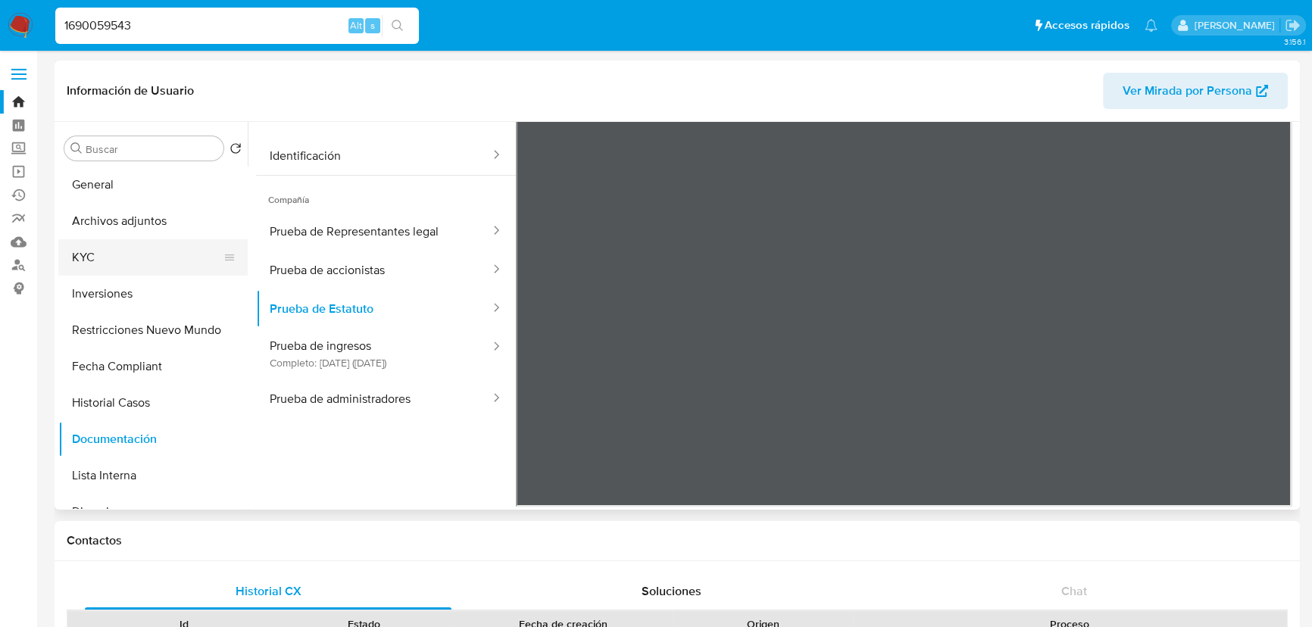
click at [121, 261] on button "KYC" at bounding box center [146, 257] width 177 height 36
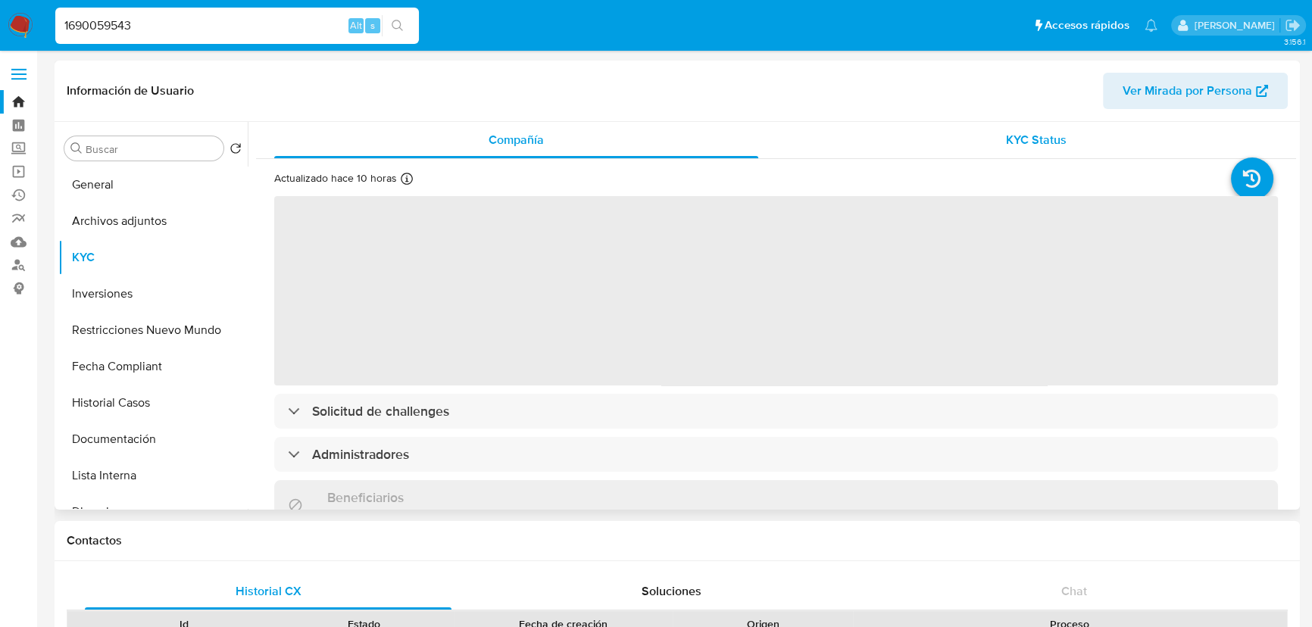
click at [1038, 134] on span "KYC Status" at bounding box center [1036, 139] width 61 height 17
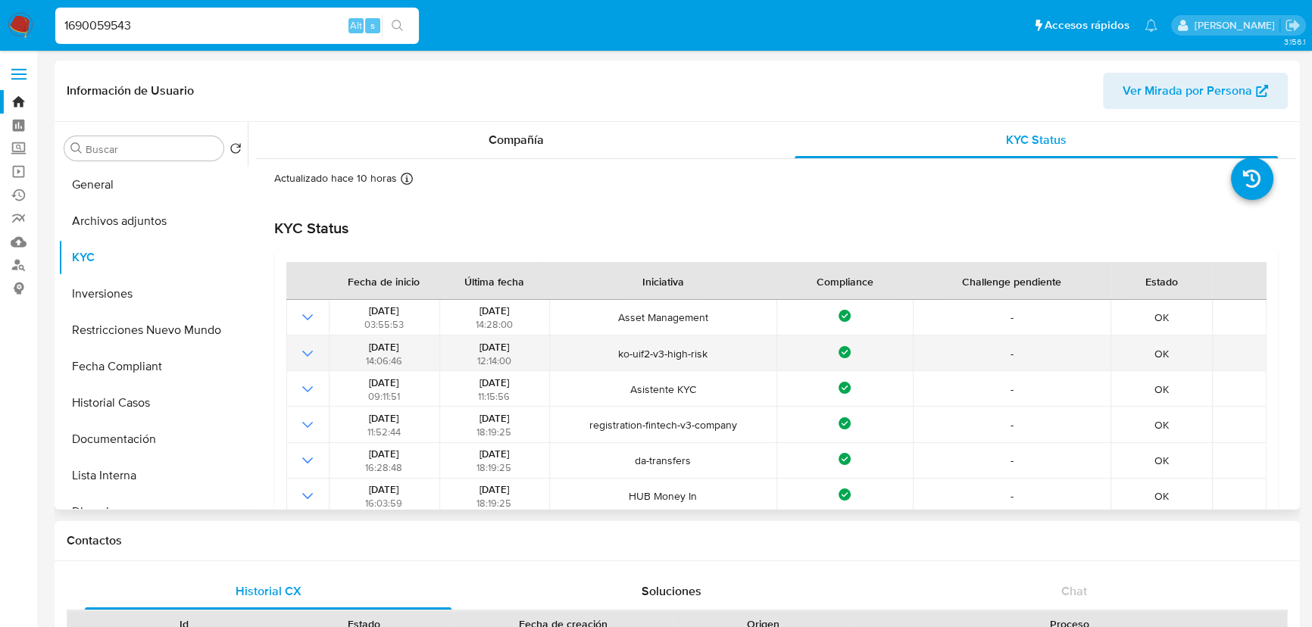
click at [316, 355] on td at bounding box center [307, 353] width 42 height 36
click at [309, 352] on icon "Mostrar operación" at bounding box center [307, 354] width 18 height 18
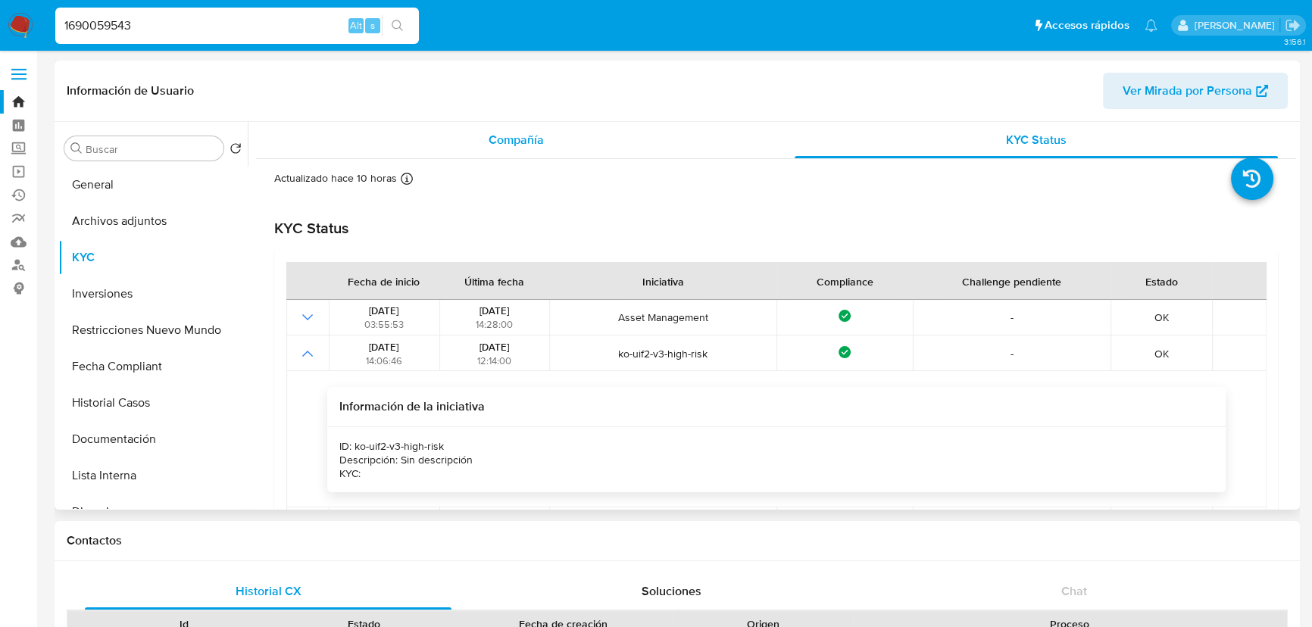
click at [553, 142] on div "Compañía" at bounding box center [516, 140] width 484 height 36
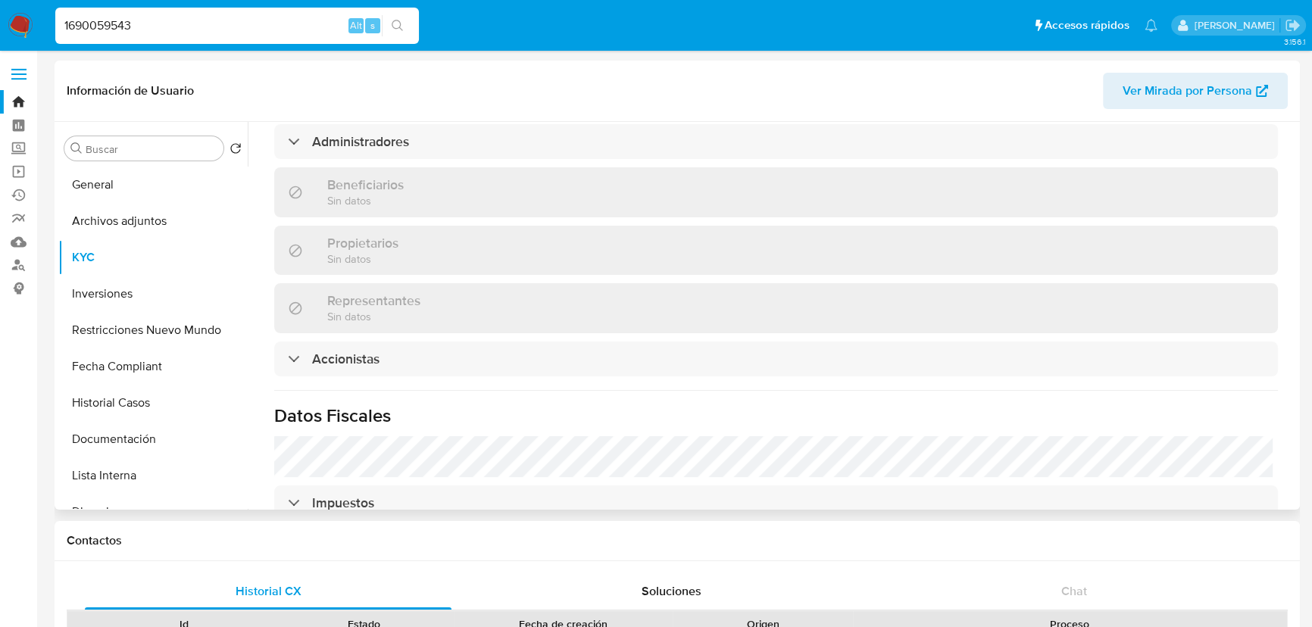
scroll to position [688, 0]
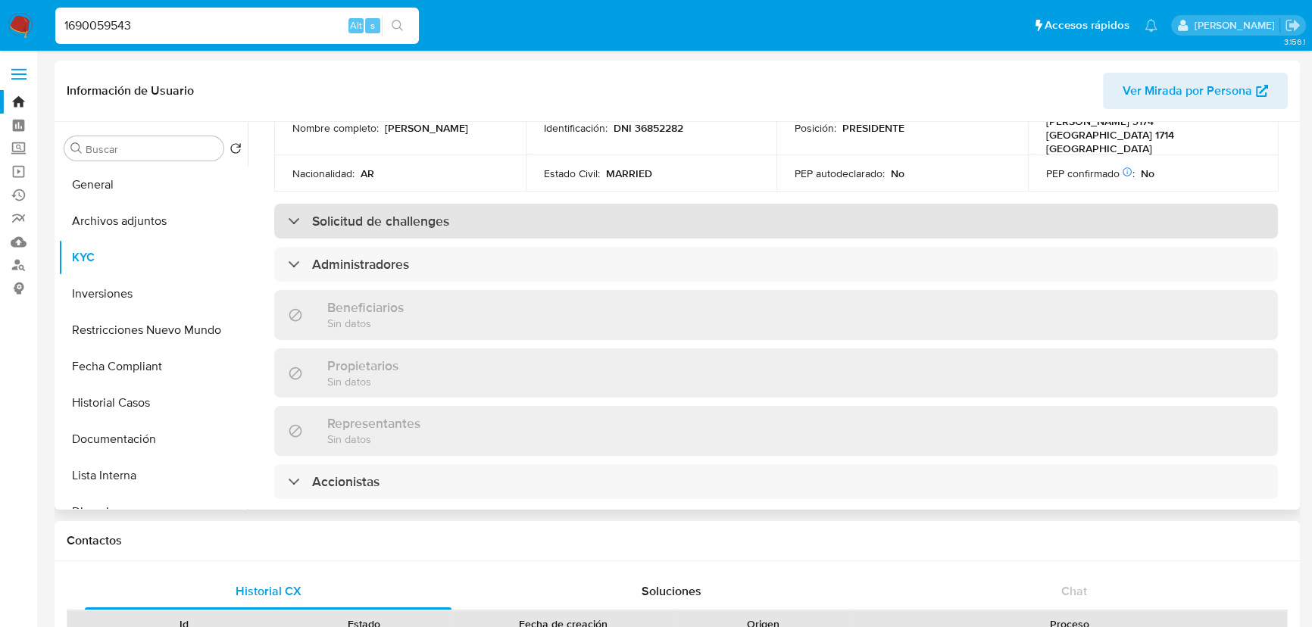
click at [359, 227] on h3 "Solicitud de challenges" at bounding box center [380, 221] width 137 height 17
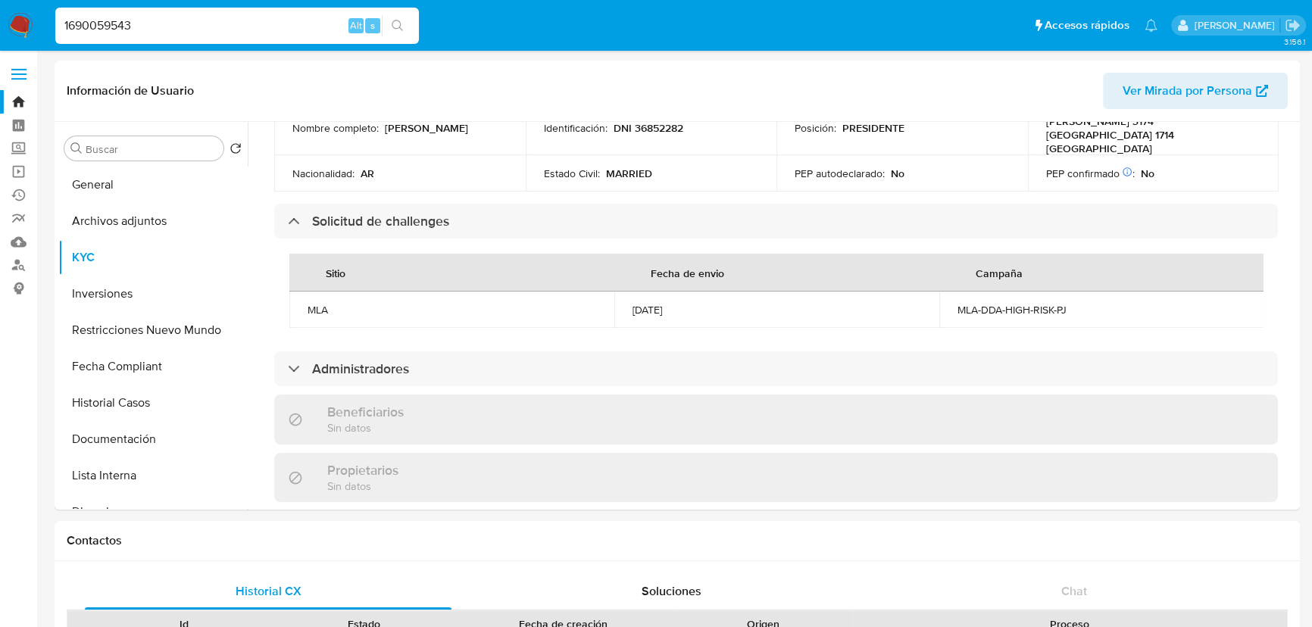
click at [219, 33] on input "1690059543" at bounding box center [237, 26] width 364 height 20
click at [219, 30] on input "1690059543" at bounding box center [237, 26] width 364 height 20
paste input "457761714"
type input "457761714"
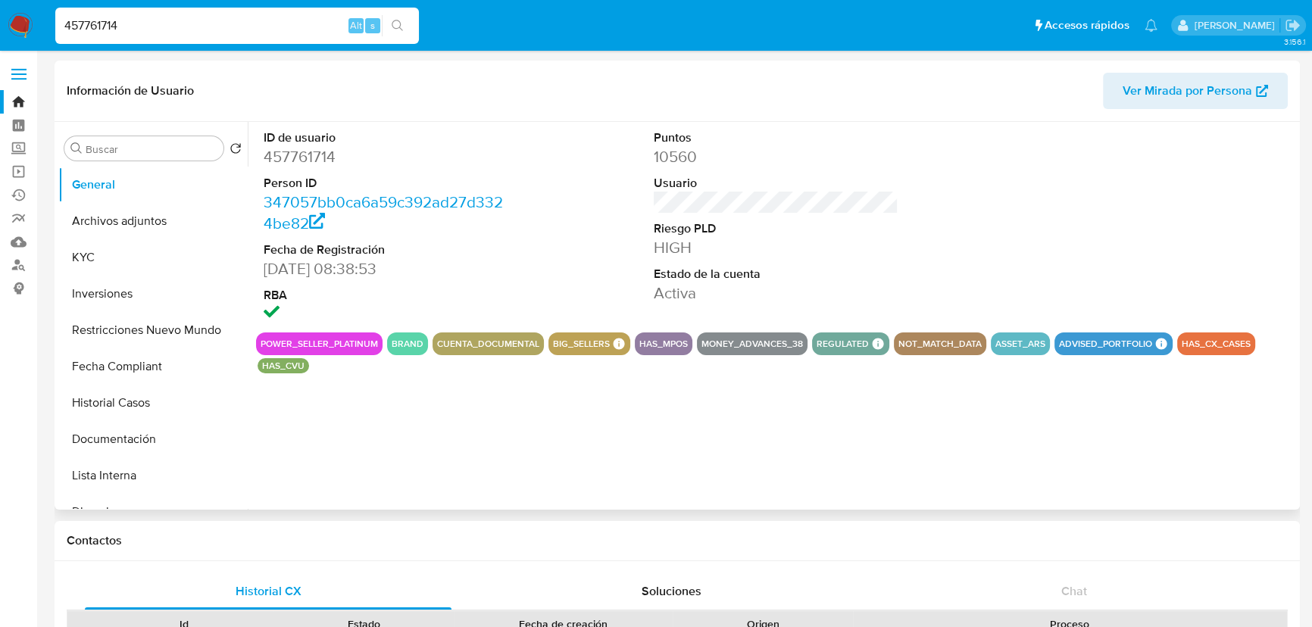
select select "10"
click at [106, 261] on button "KYC" at bounding box center [146, 257] width 177 height 36
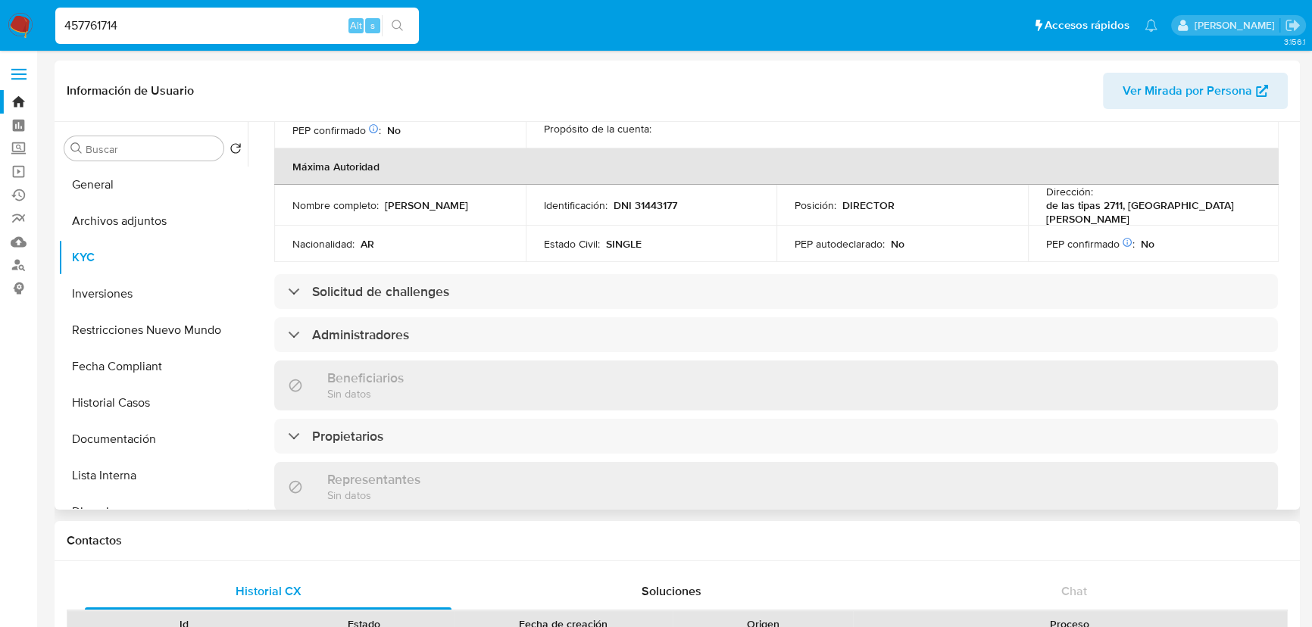
scroll to position [757, 0]
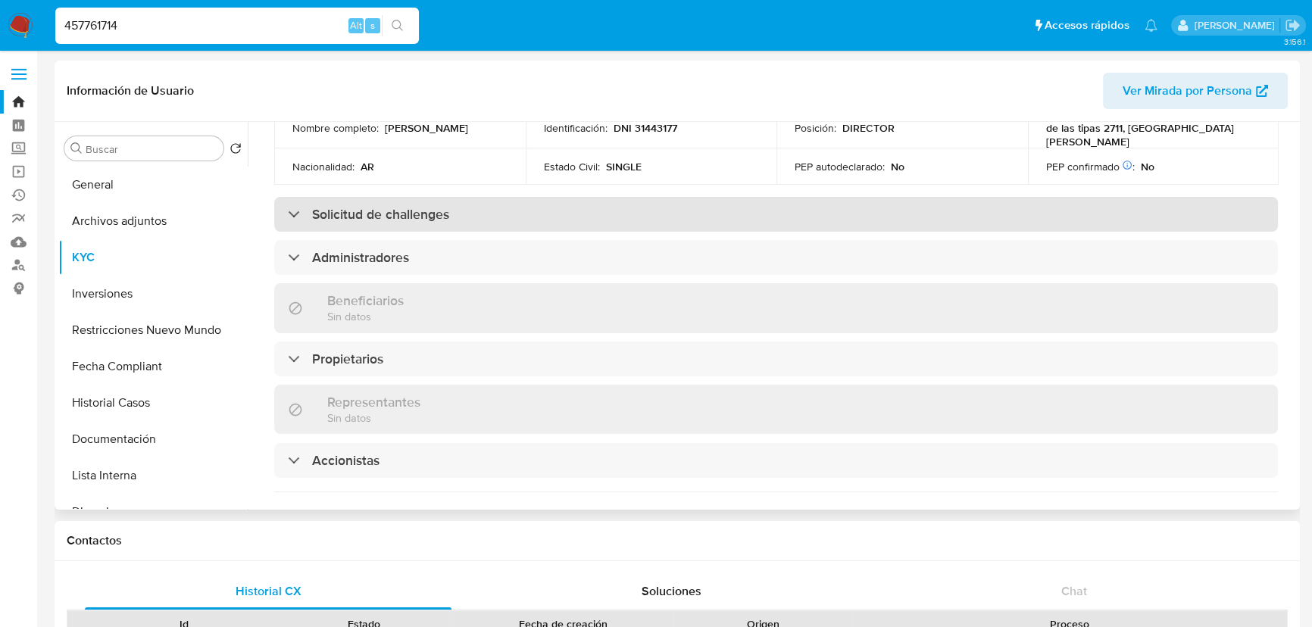
click at [414, 197] on div "Solicitud de challenges" at bounding box center [775, 214] width 1003 height 35
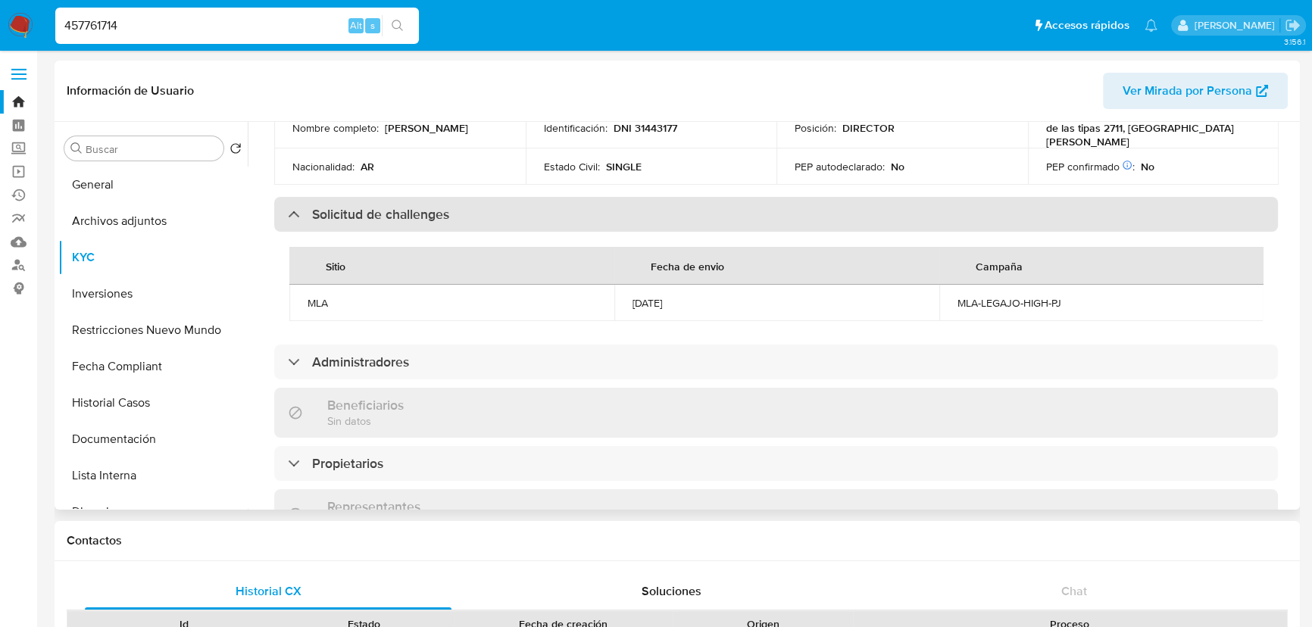
click at [420, 197] on div "Solicitud de challenges" at bounding box center [775, 214] width 1003 height 35
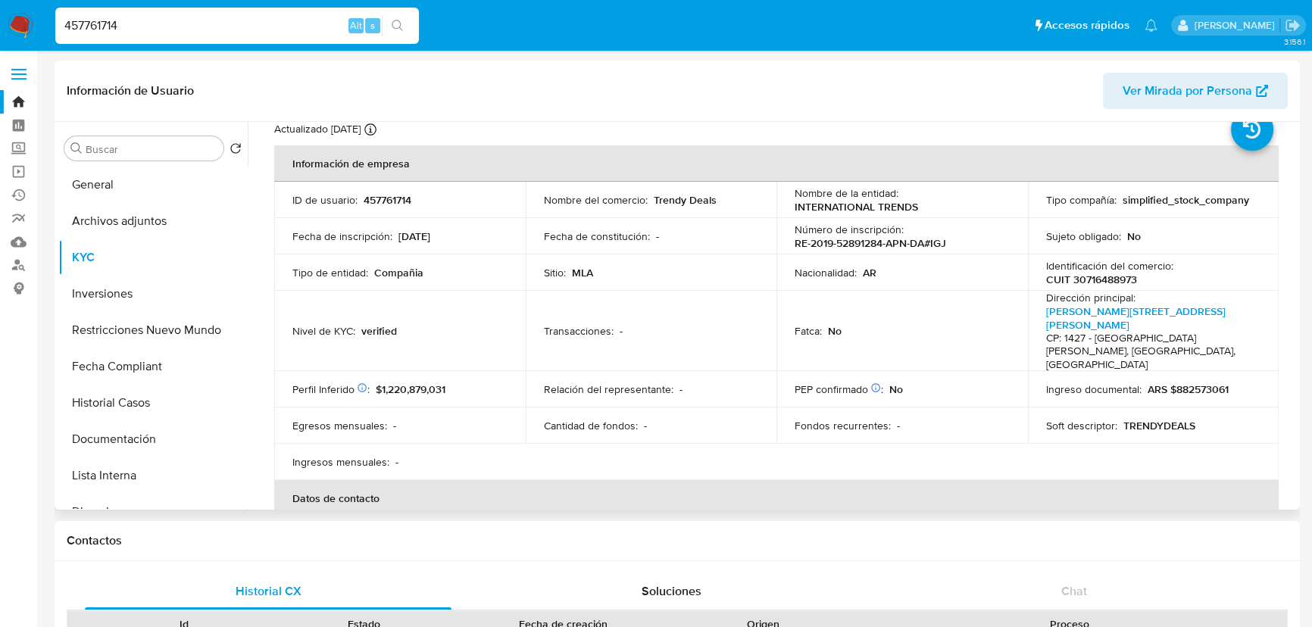
scroll to position [0, 0]
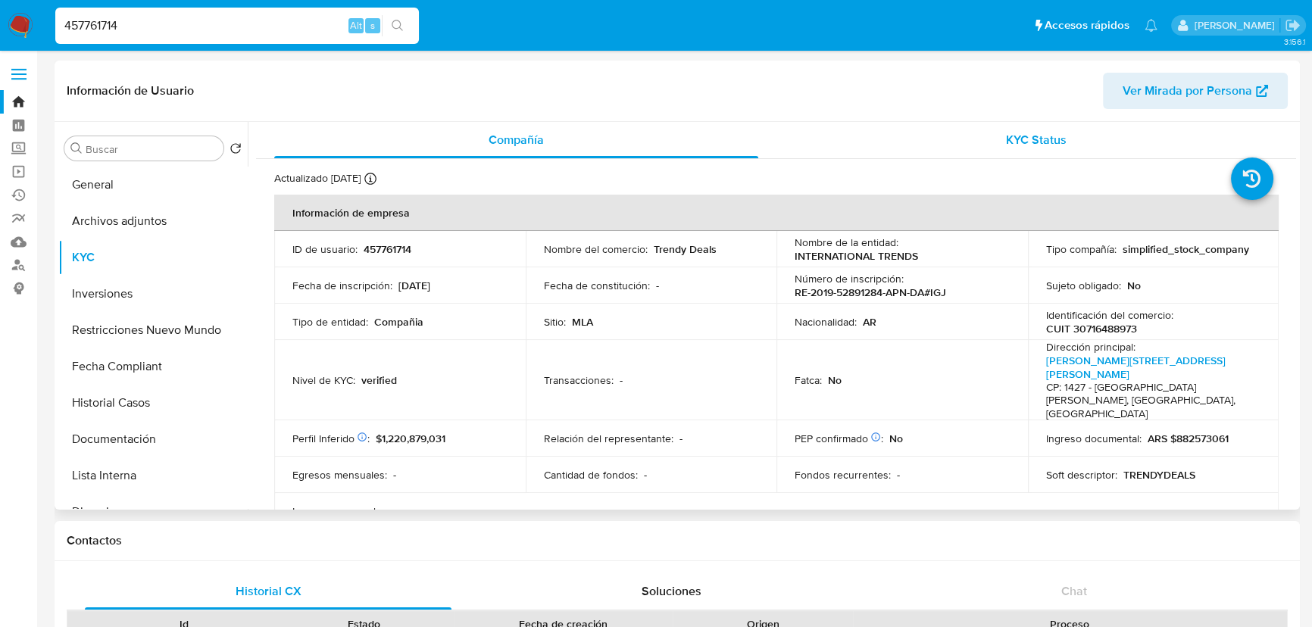
click at [1019, 128] on div "KYC Status" at bounding box center [1036, 140] width 484 height 36
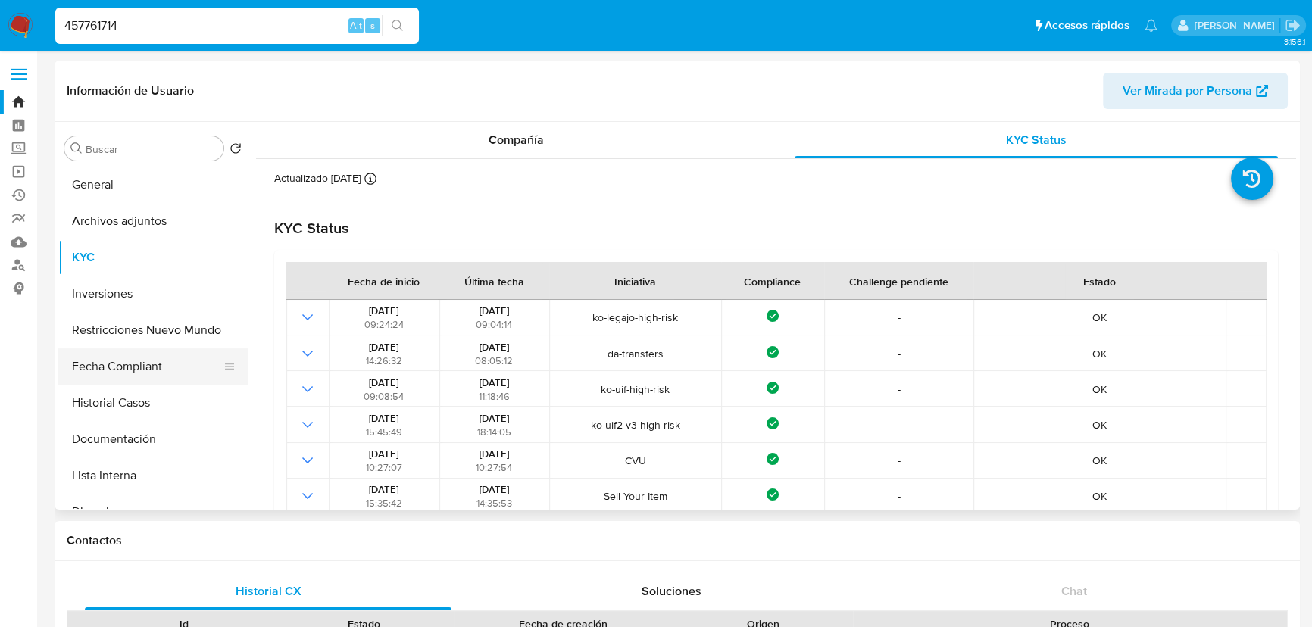
click at [147, 363] on button "Fecha Compliant" at bounding box center [146, 366] width 177 height 36
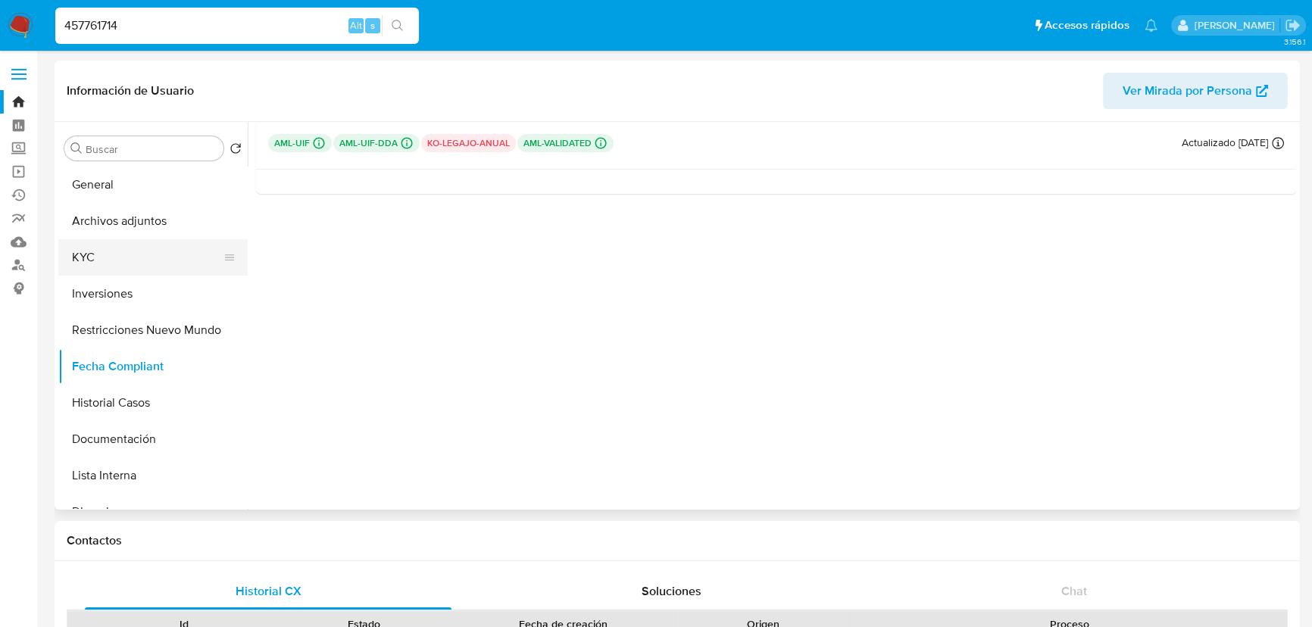
click at [153, 258] on button "KYC" at bounding box center [146, 257] width 177 height 36
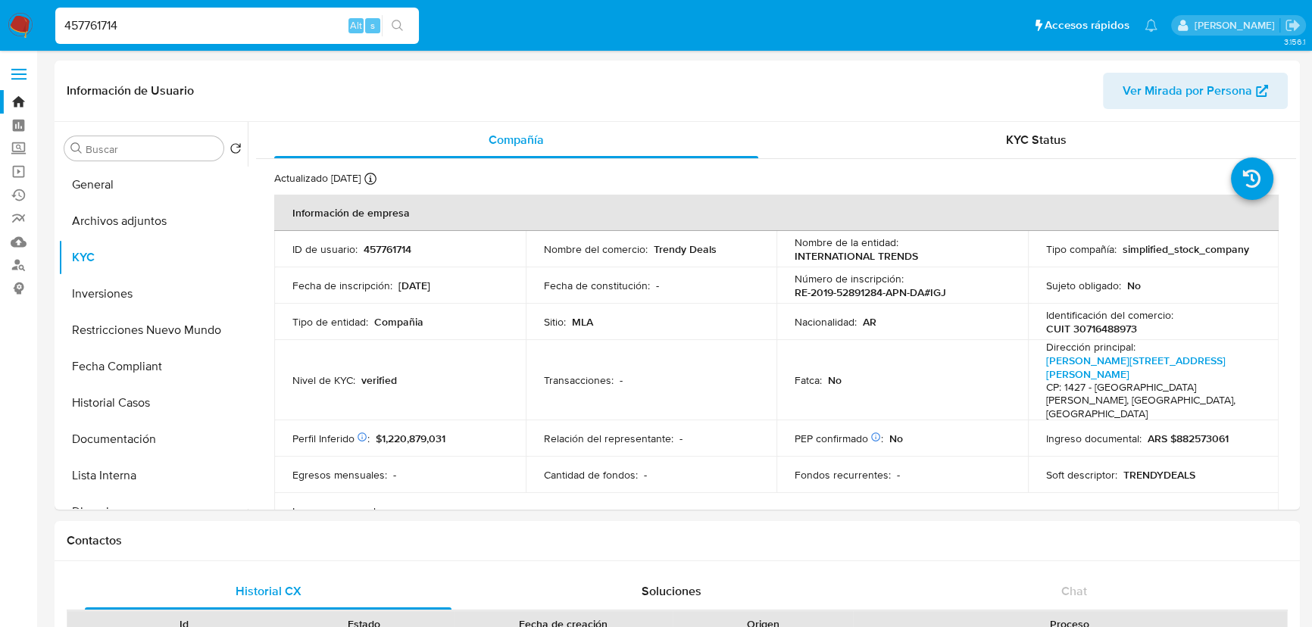
drag, startPoint x: 149, startPoint y: 30, endPoint x: -28, endPoint y: -17, distance: 183.3
click at [1041, 137] on span "KYC Status" at bounding box center [1036, 139] width 61 height 17
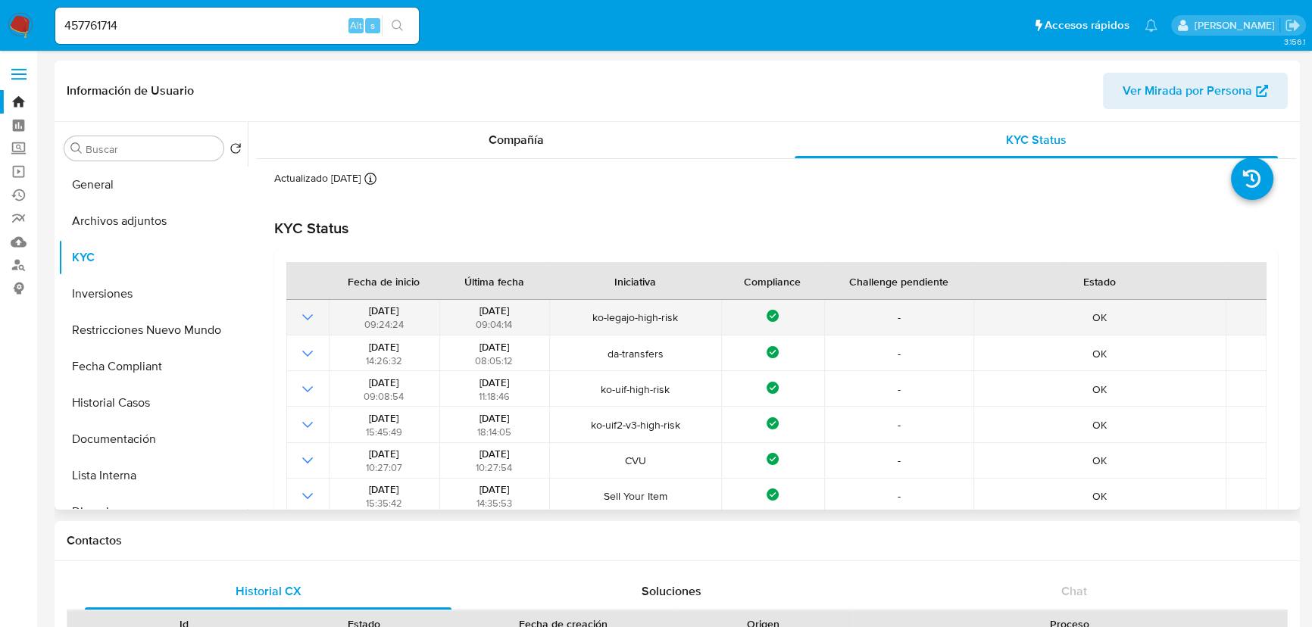
click at [305, 323] on icon "Mostrar operación" at bounding box center [307, 317] width 18 height 18
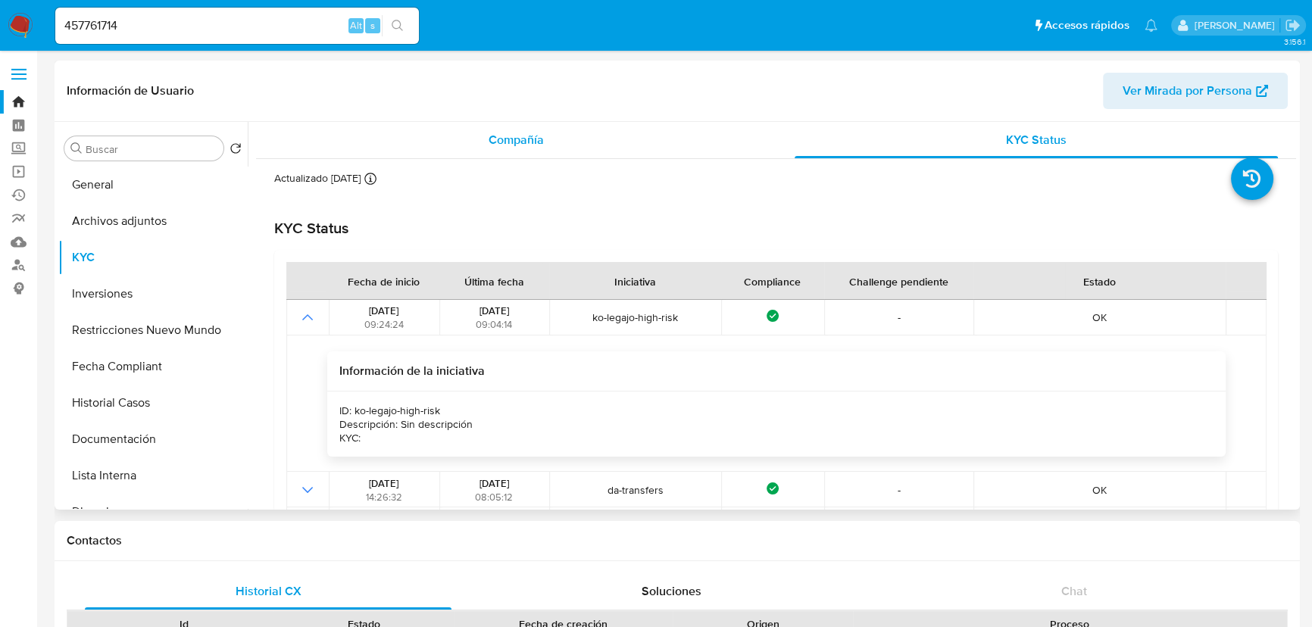
click at [488, 151] on div "Compañía" at bounding box center [516, 140] width 484 height 36
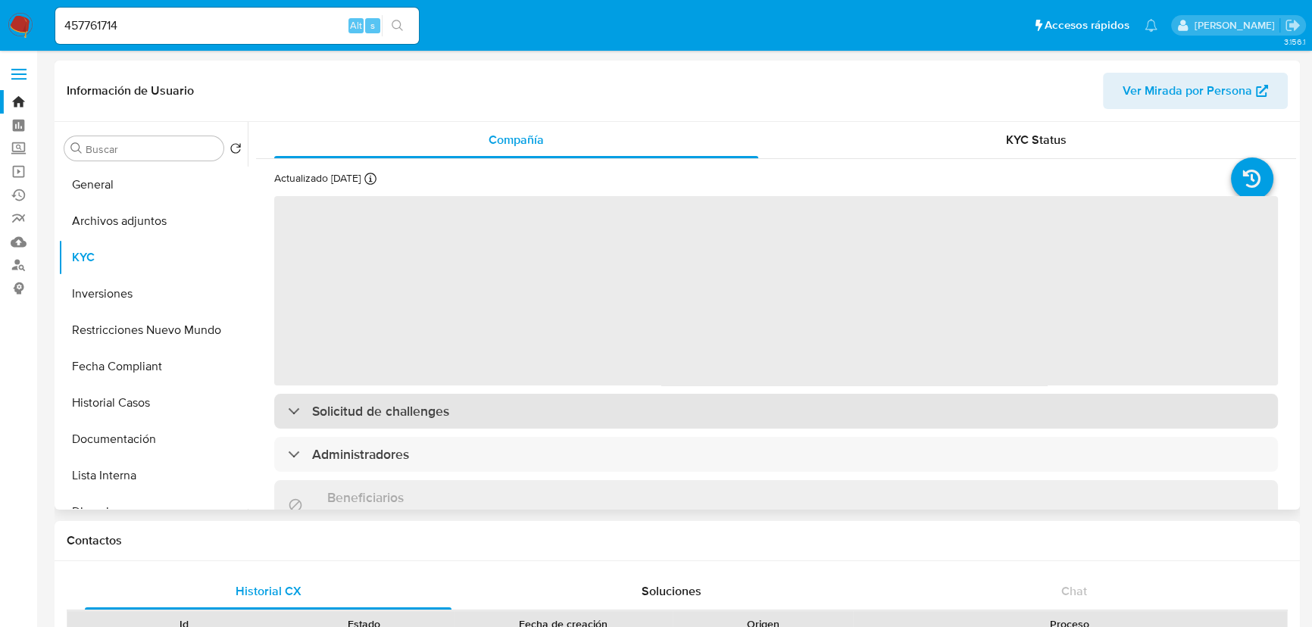
click at [355, 403] on div "‌ Solicitud de challenges Administradores Beneficiarios Sin datos Propietarios …" at bounding box center [775, 614] width 1003 height 838
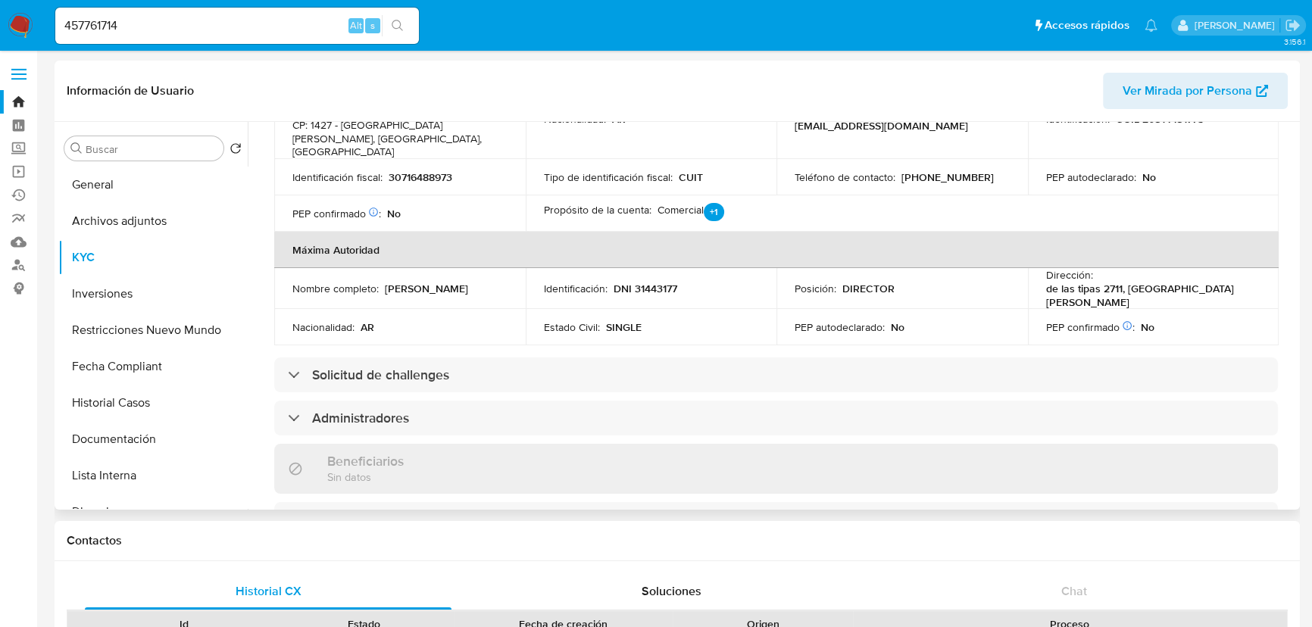
scroll to position [551, 0]
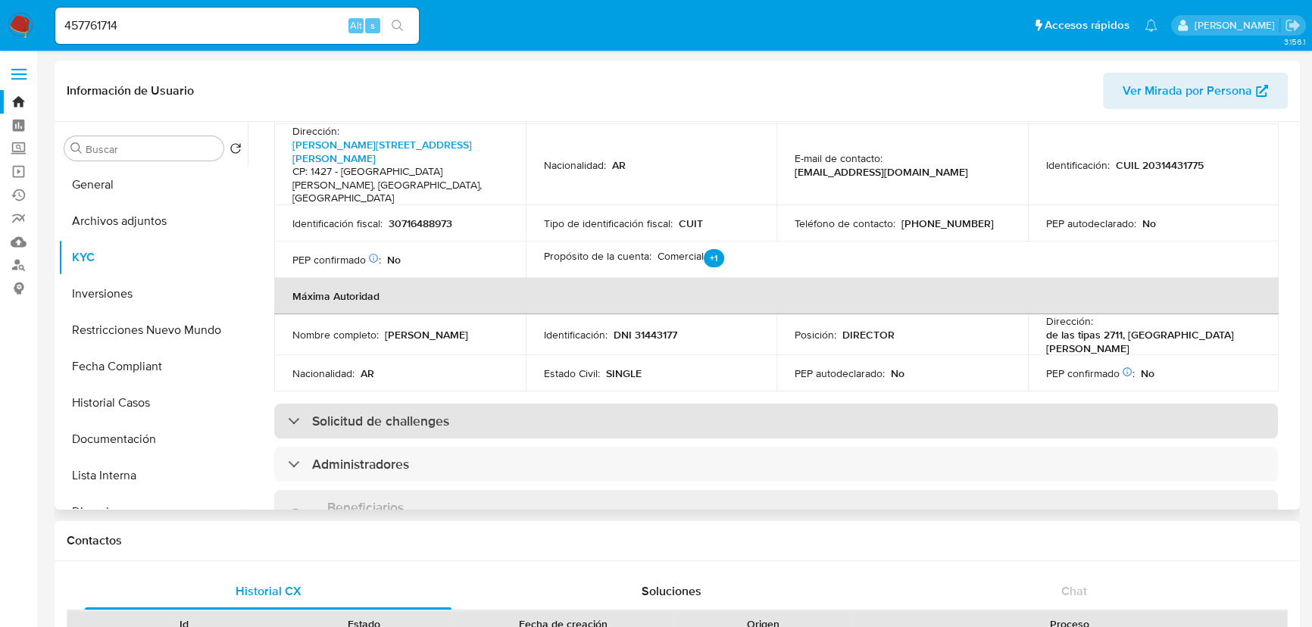
click at [377, 404] on div "Solicitud de challenges" at bounding box center [775, 421] width 1003 height 35
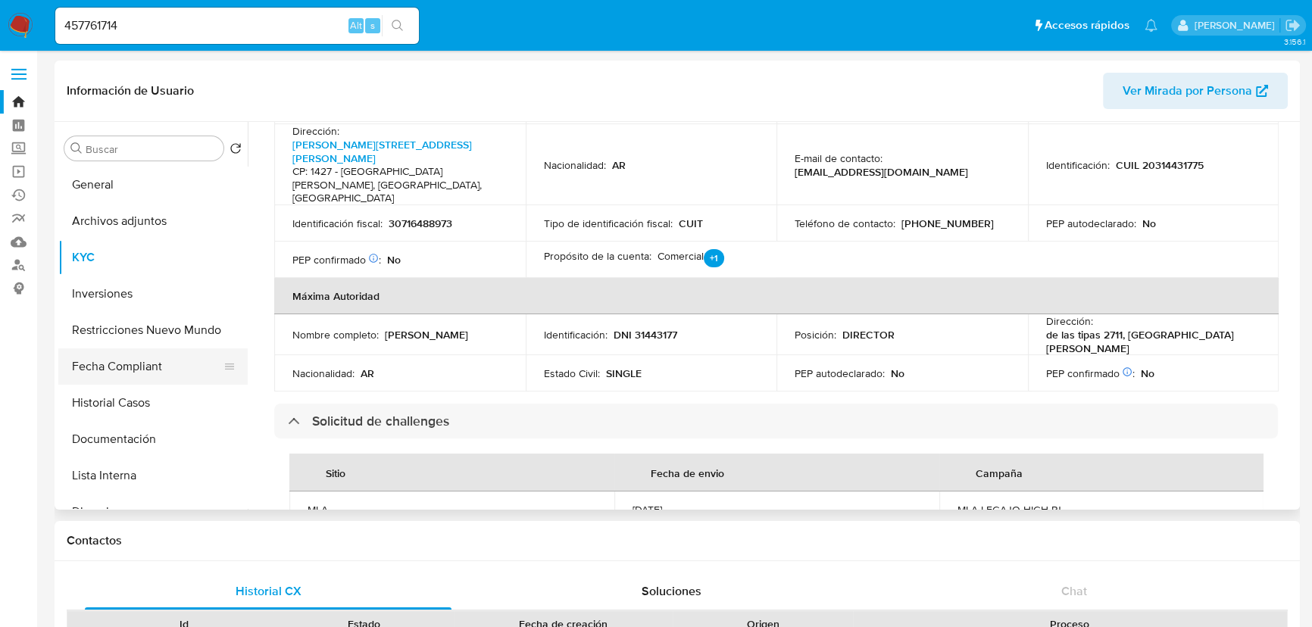
click at [111, 370] on button "Fecha Compliant" at bounding box center [146, 366] width 177 height 36
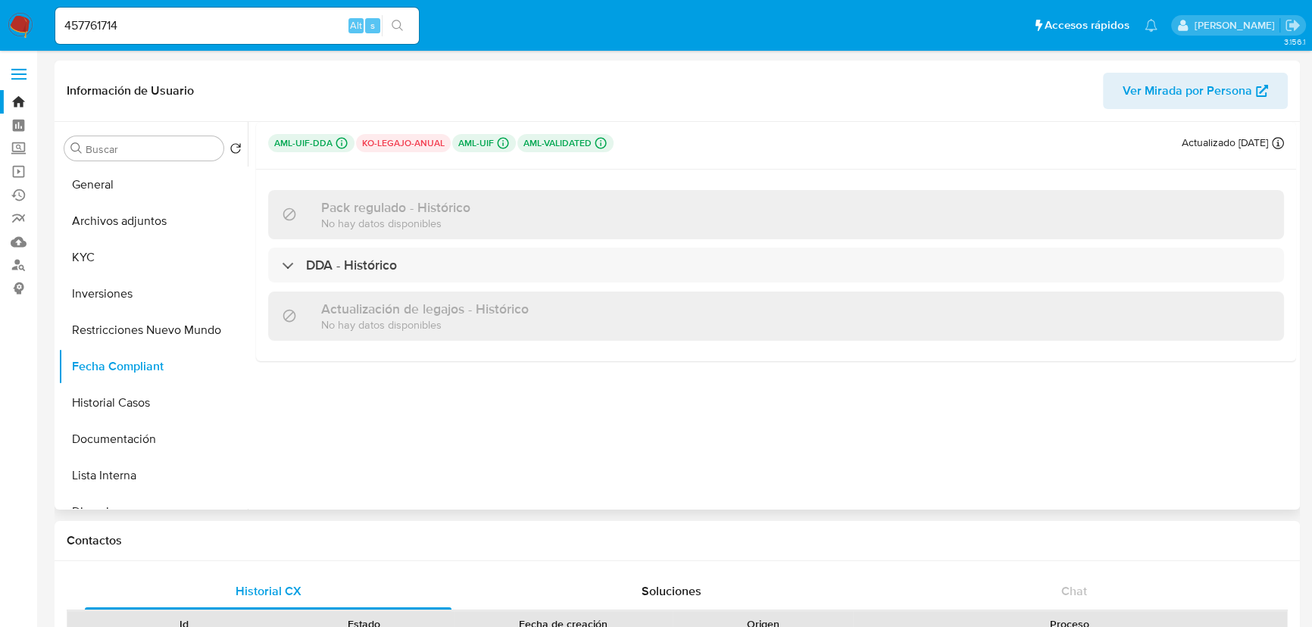
click at [428, 146] on p "ko-legajo-anual" at bounding box center [403, 143] width 95 height 18
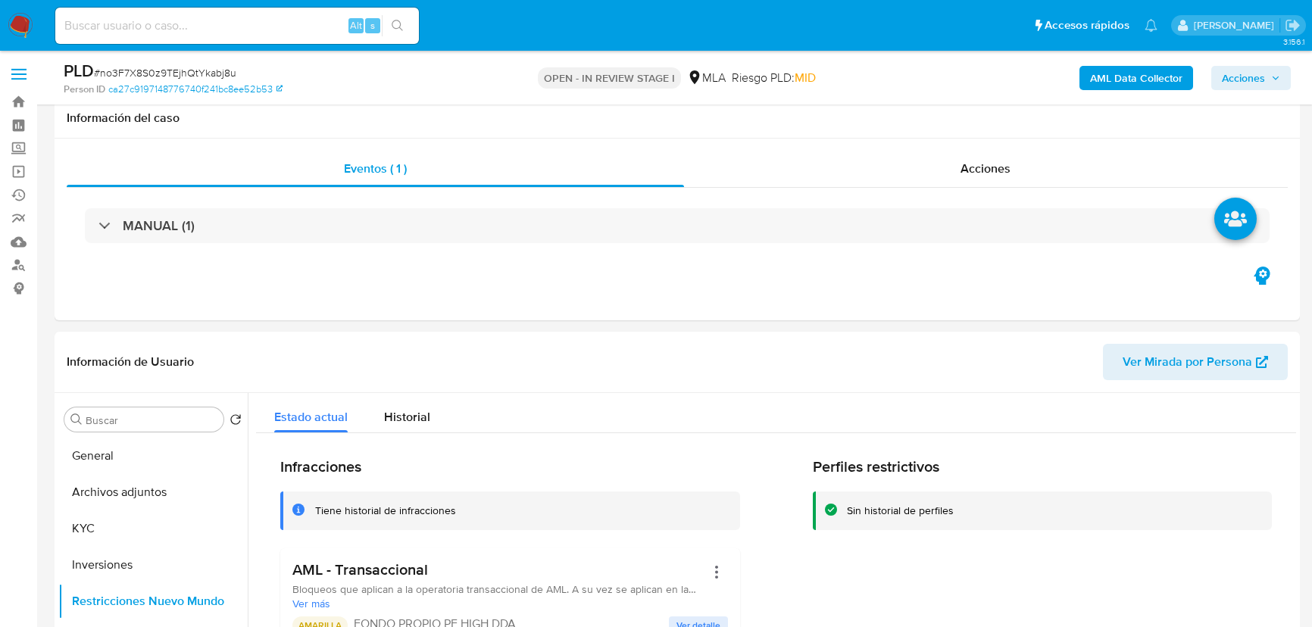
select select "10"
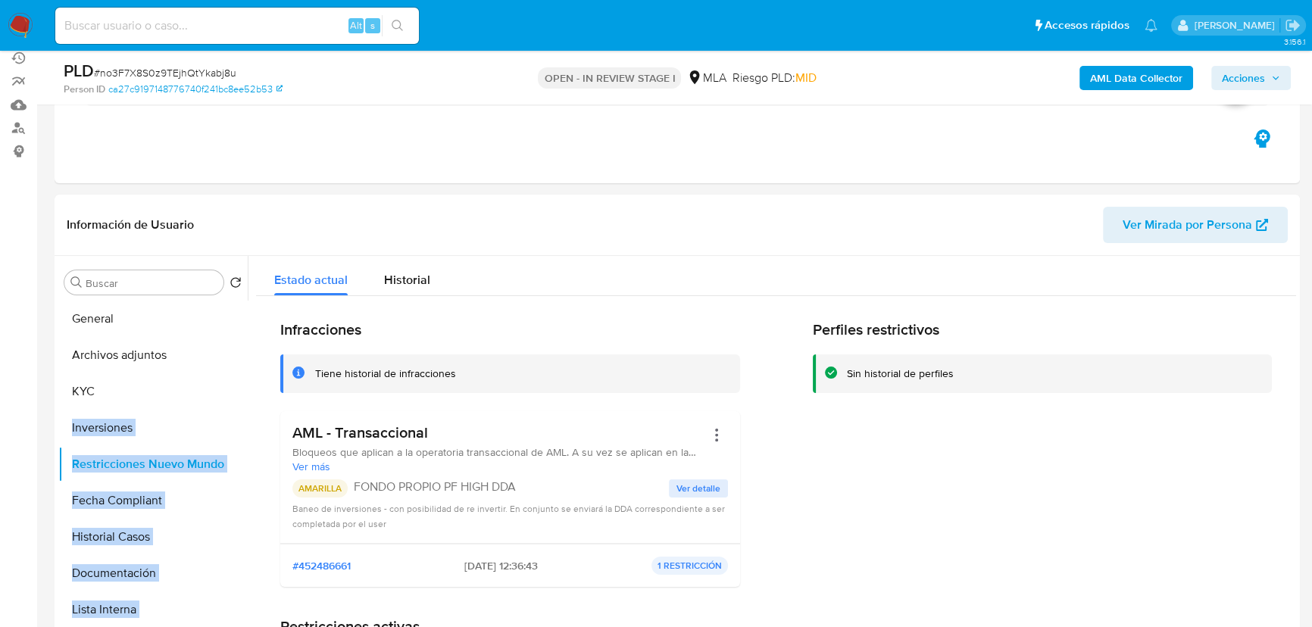
scroll to position [137, 0]
click at [26, 22] on img at bounding box center [21, 26] width 26 height 26
